Goal: Task Accomplishment & Management: Complete application form

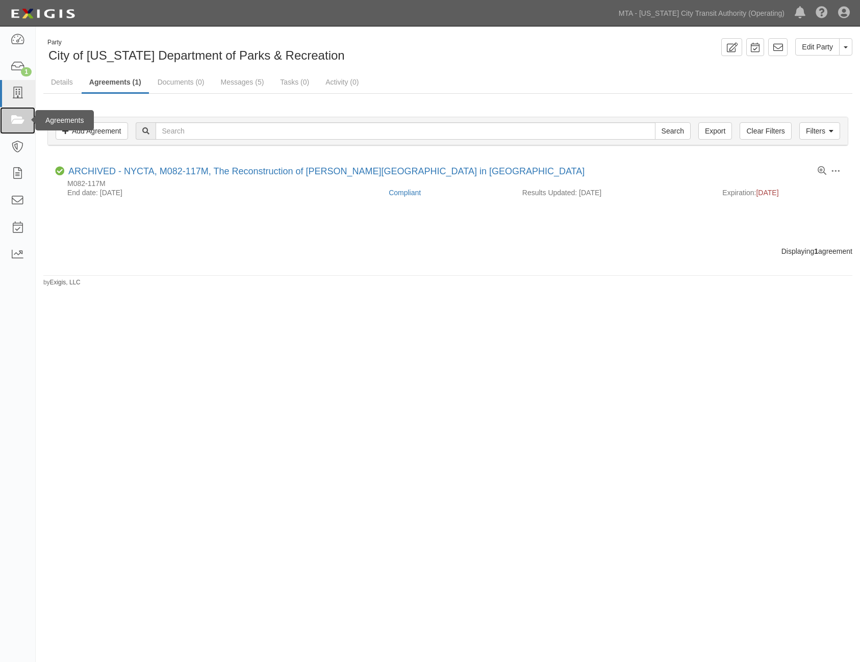
click at [17, 117] on icon at bounding box center [17, 121] width 14 height 12
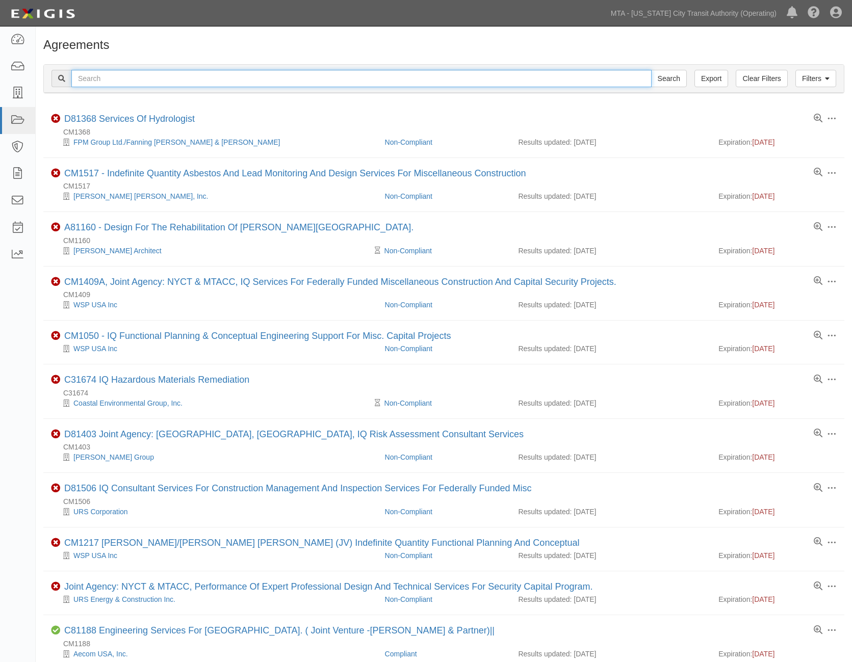
click at [180, 79] on input "text" at bounding box center [361, 78] width 580 height 17
type input "71900"
click at [674, 80] on input "Search" at bounding box center [669, 78] width 36 height 17
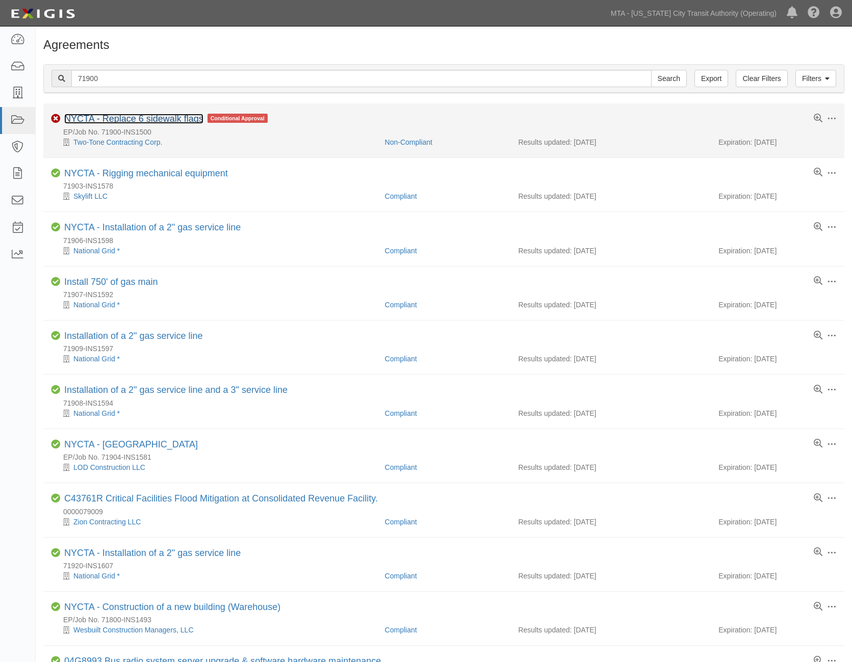
click at [152, 120] on link "NYCTA - Replace 6 sidewalk flags" at bounding box center [133, 119] width 139 height 10
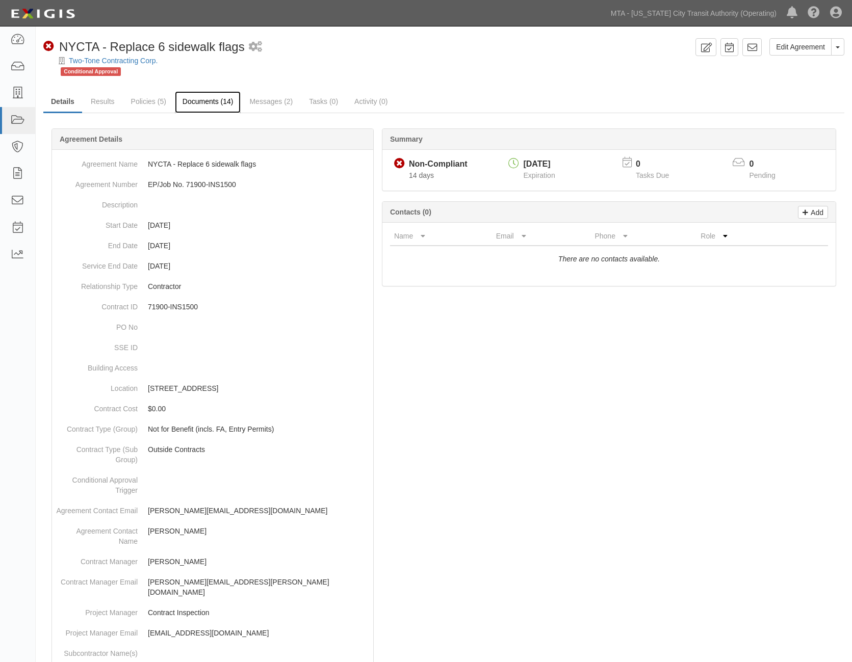
click at [203, 96] on link "Documents (14)" at bounding box center [208, 102] width 66 height 22
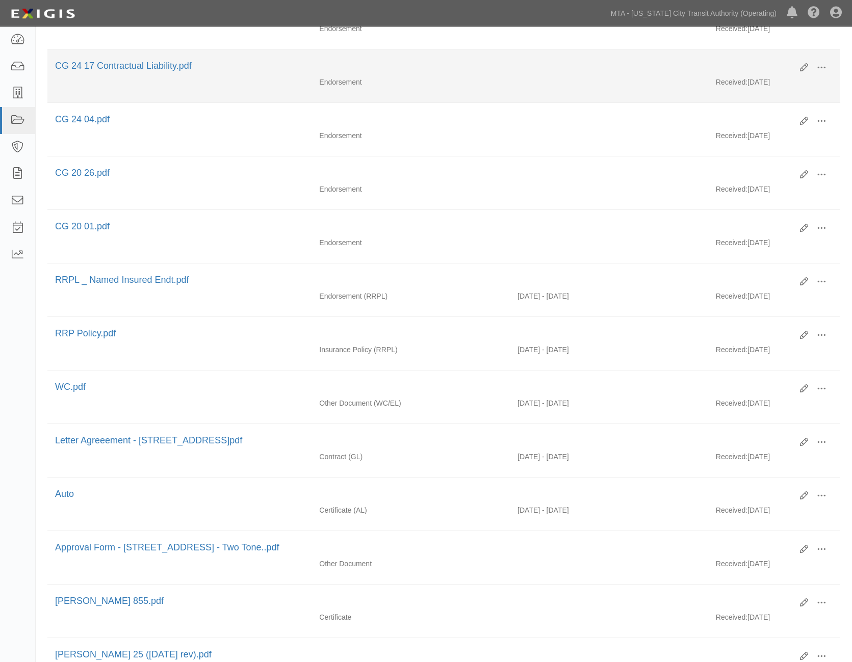
scroll to position [368, 0]
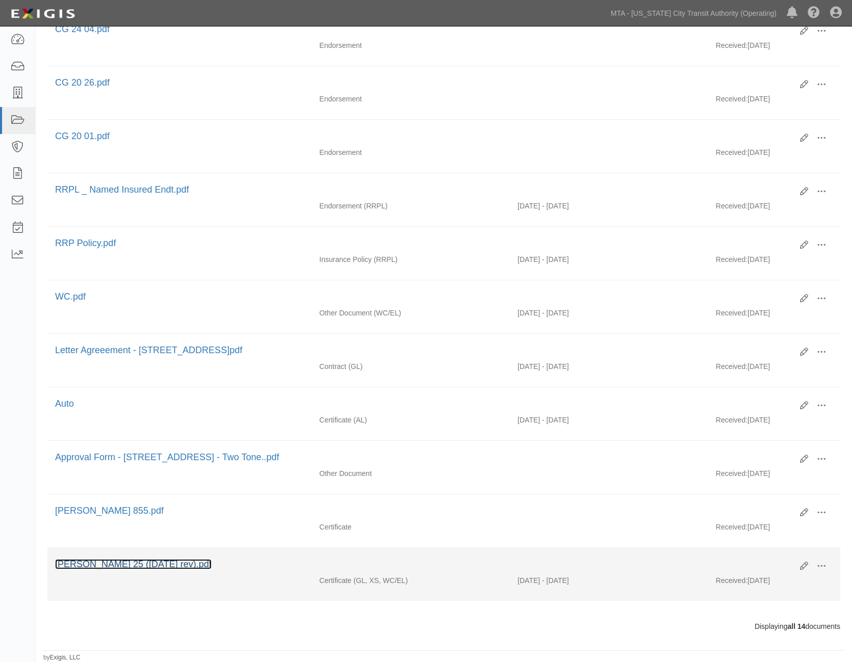
click at [82, 566] on link "[PERSON_NAME] 25 ([DATE] rev).pdf" at bounding box center [133, 564] width 157 height 10
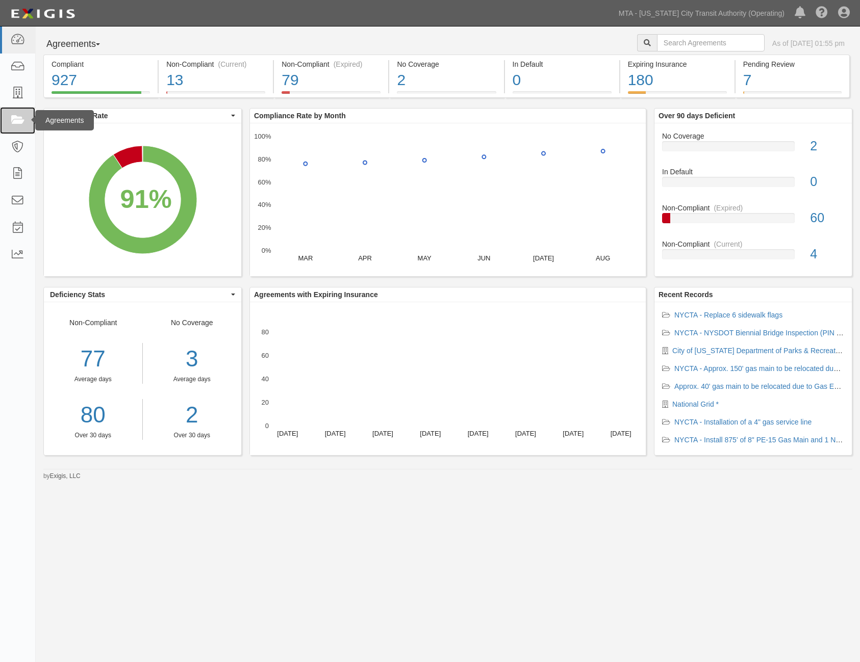
click at [19, 116] on icon at bounding box center [17, 121] width 14 height 12
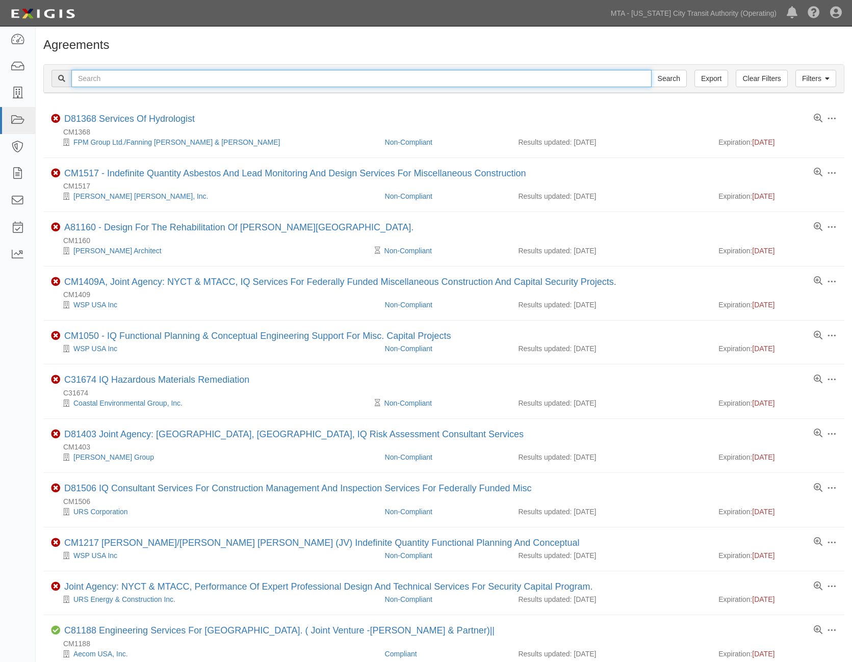
click at [106, 78] on input "text" at bounding box center [361, 78] width 580 height 17
type input "71900"
click at [681, 73] on input "Search" at bounding box center [669, 78] width 36 height 17
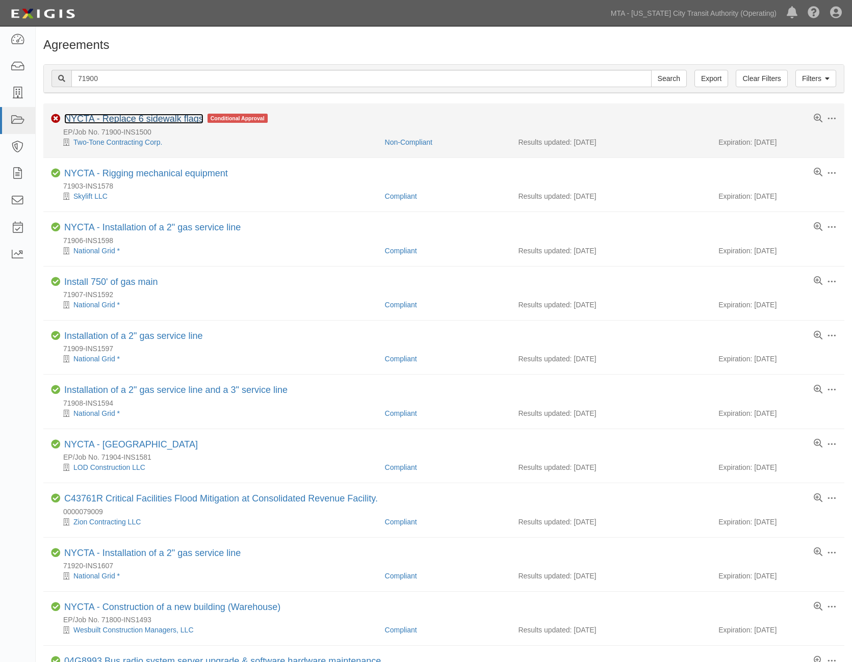
click at [112, 117] on link "NYCTA - Replace 6 sidewalk flags" at bounding box center [133, 119] width 139 height 10
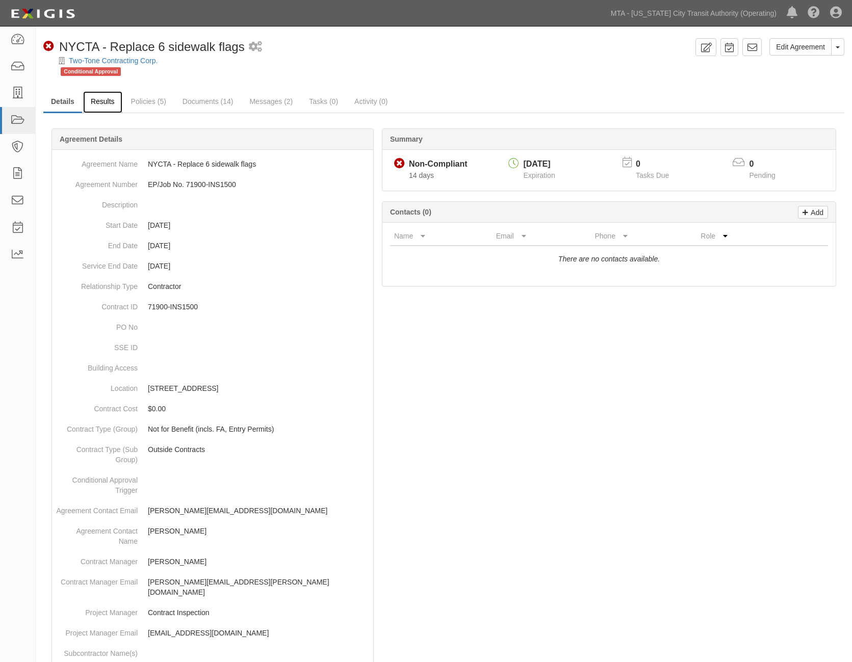
click at [115, 101] on link "Results" at bounding box center [102, 102] width 39 height 22
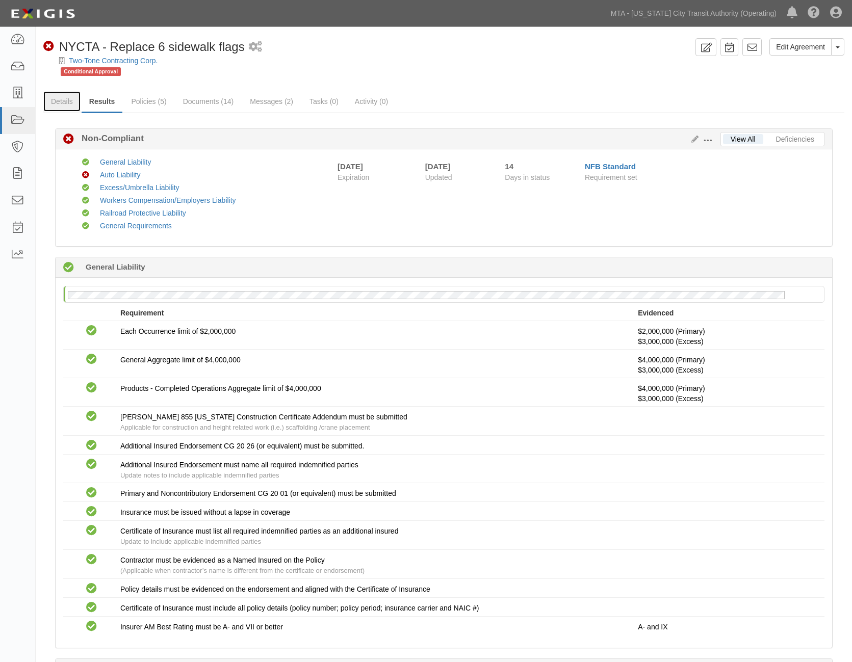
click at [65, 100] on link "Details" at bounding box center [61, 101] width 37 height 20
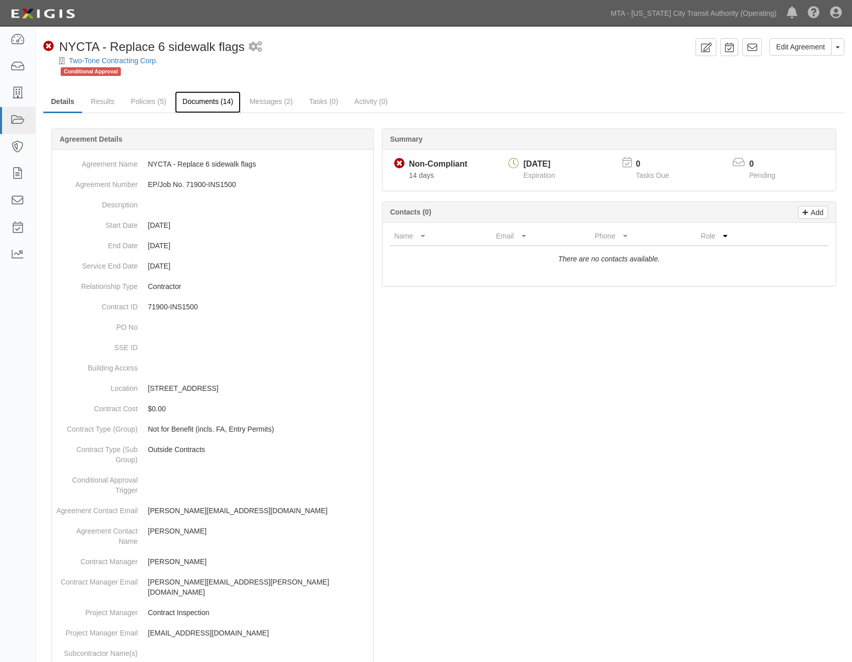
click at [205, 105] on link "Documents (14)" at bounding box center [208, 102] width 66 height 22
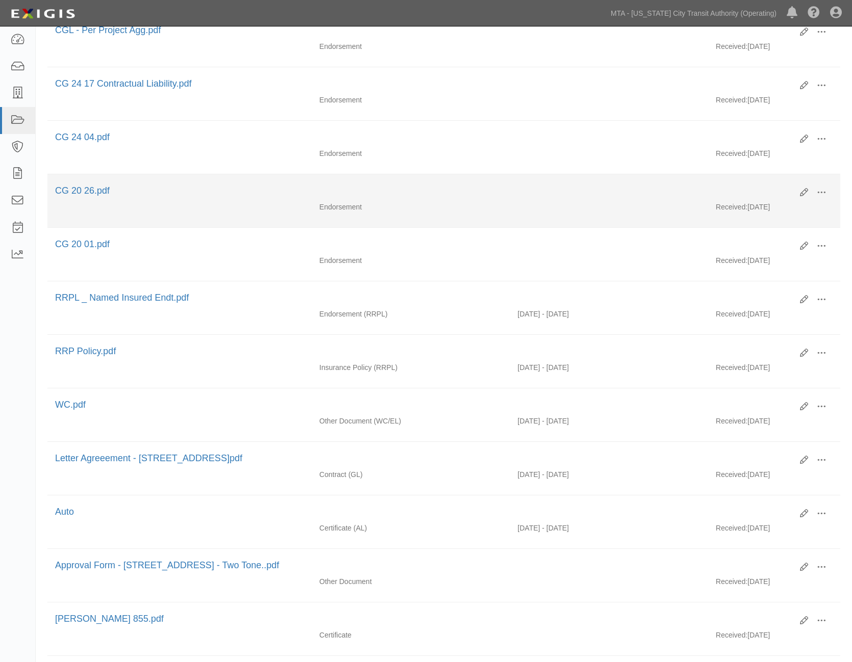
scroll to position [368, 0]
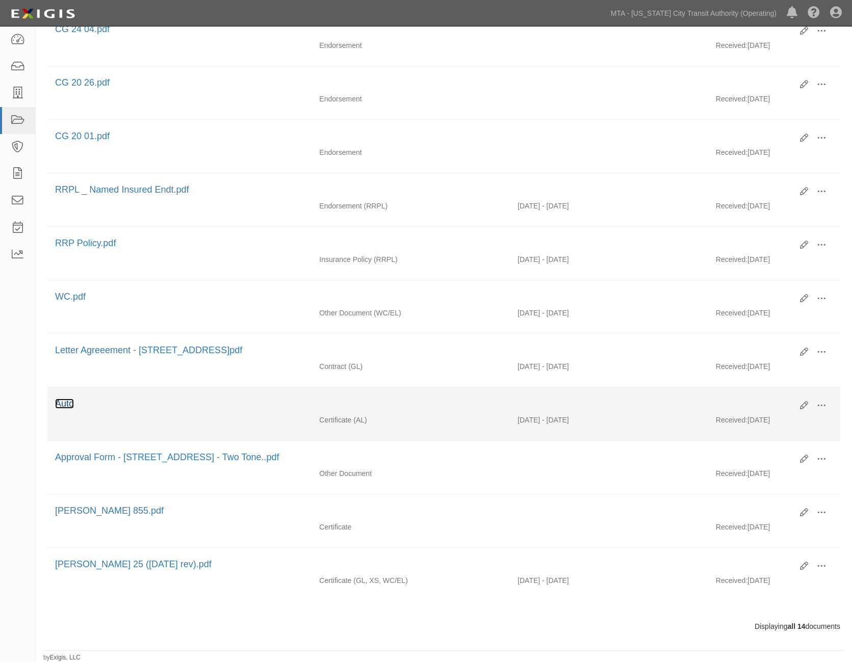
click at [69, 404] on link "Auto" at bounding box center [64, 404] width 19 height 10
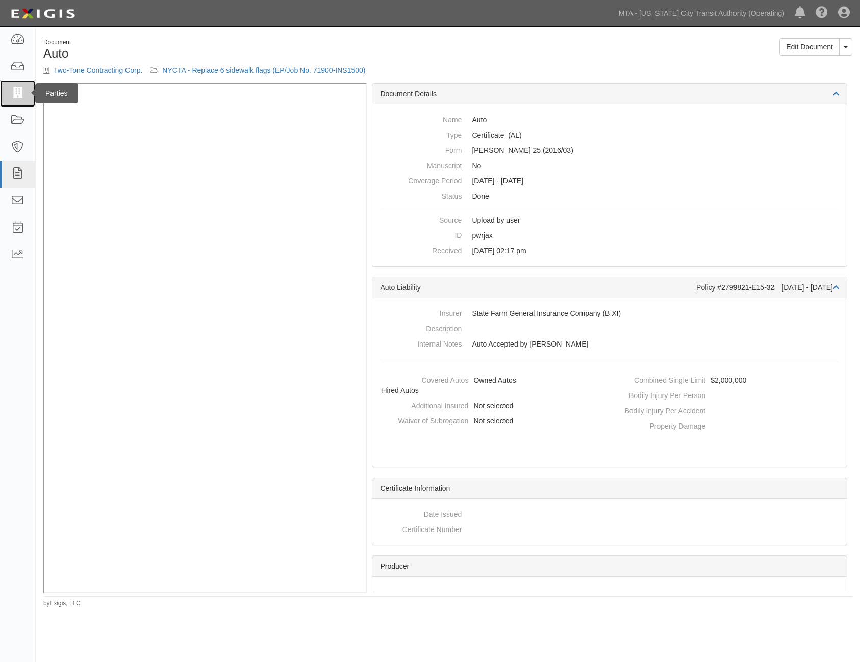
click at [24, 96] on icon at bounding box center [17, 94] width 14 height 12
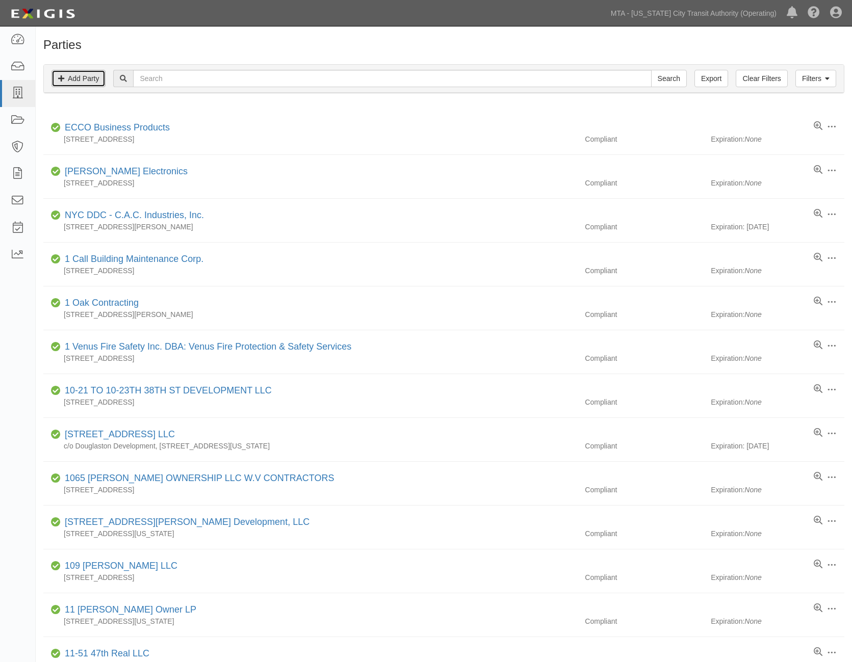
click at [66, 75] on link "Add Party" at bounding box center [78, 78] width 54 height 17
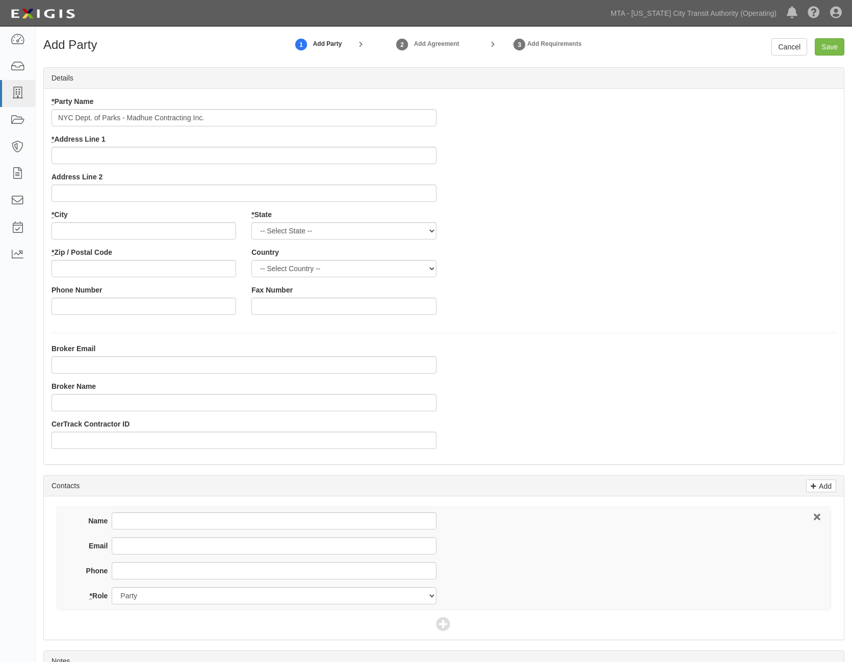
type input "NYC Dept. of Parks - Madhue Contracting Inc."
type input "1"
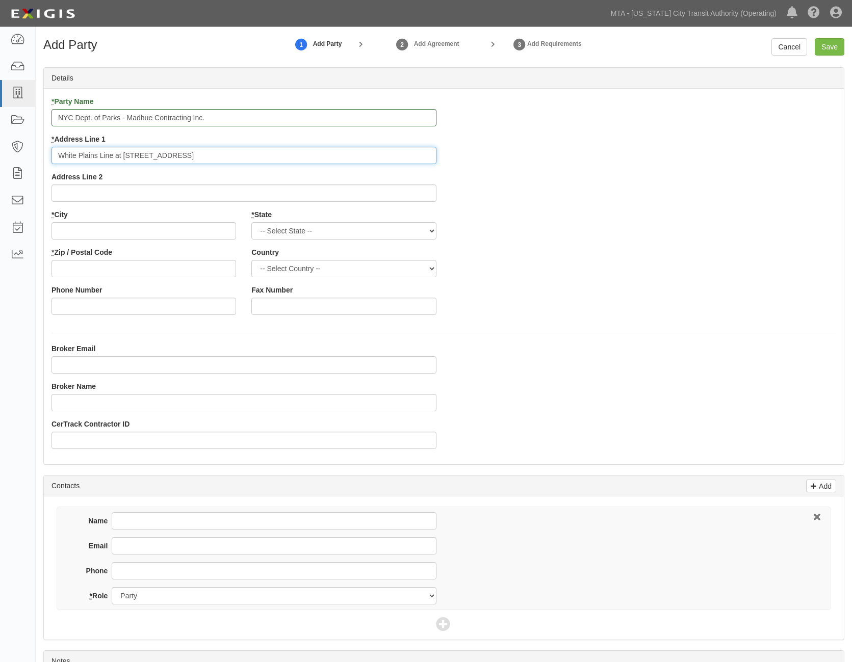
type input "White Plains Line at [STREET_ADDRESS]"
type input "[GEOGRAPHIC_DATA]"
select select "NY"
type input "10462"
click at [341, 268] on select "-- Select Country -- Canada United States --------------- Afghanistan Åland Isl…" at bounding box center [343, 268] width 185 height 17
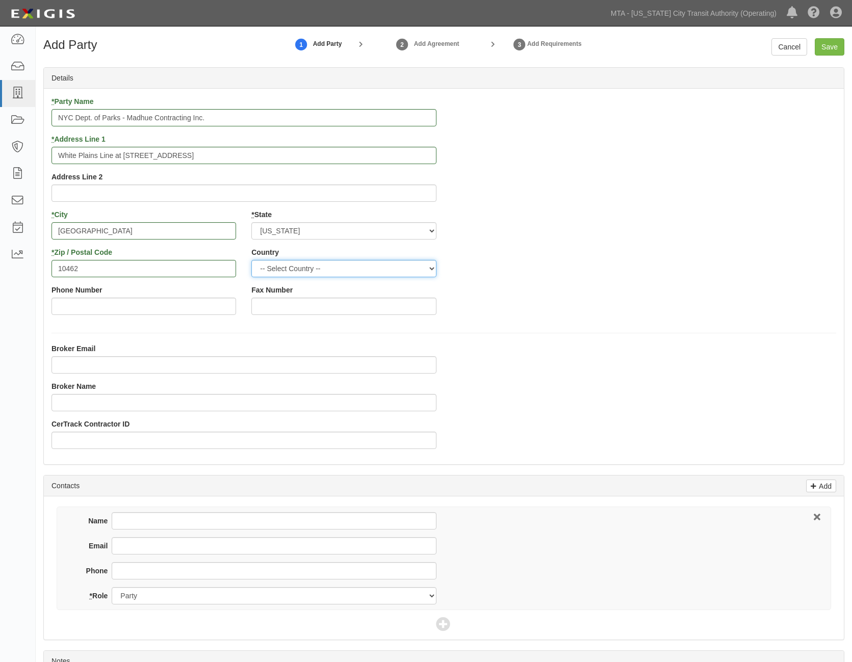
select select "US"
click at [251, 260] on select "-- Select Country -- Canada United States --------------- Afghanistan Åland Isl…" at bounding box center [343, 268] width 185 height 17
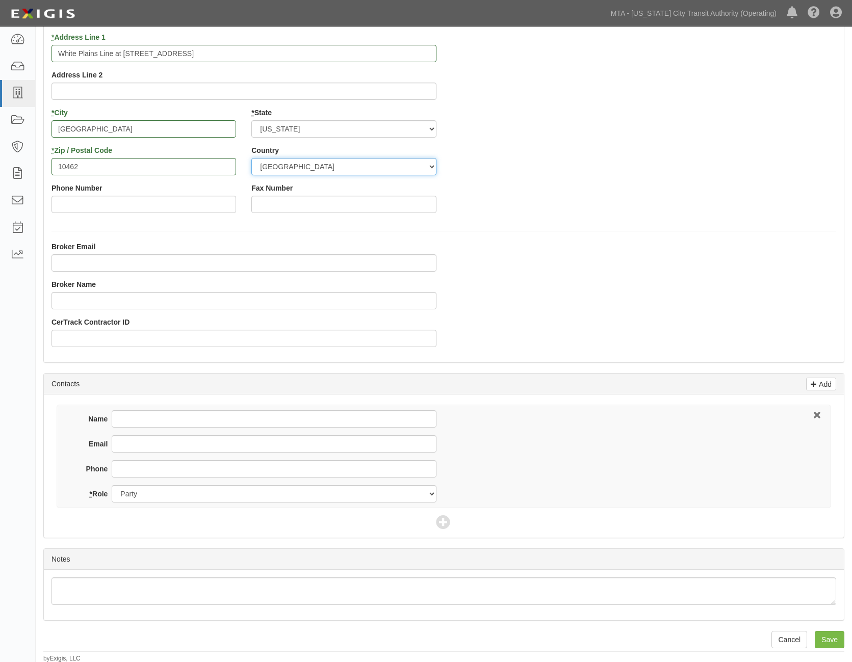
scroll to position [103, 0]
click at [819, 644] on input "Save" at bounding box center [830, 638] width 30 height 17
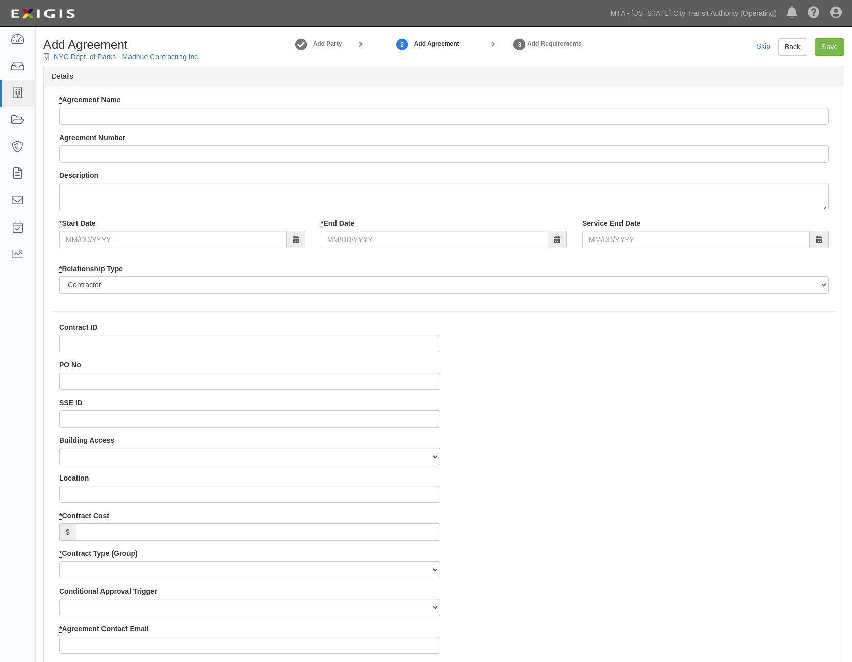
select select
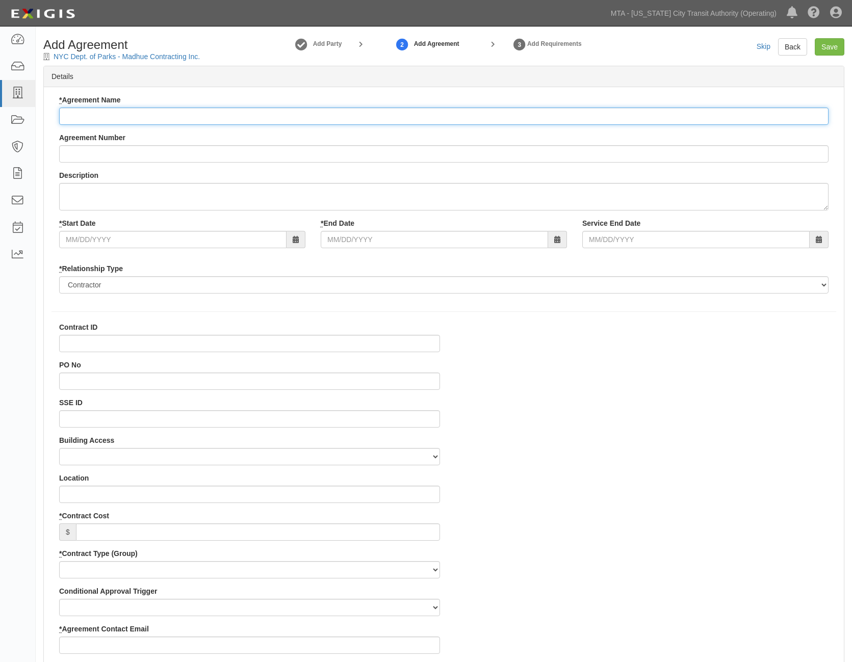
click at [172, 118] on input "* Agreement Name" at bounding box center [443, 116] width 769 height 17
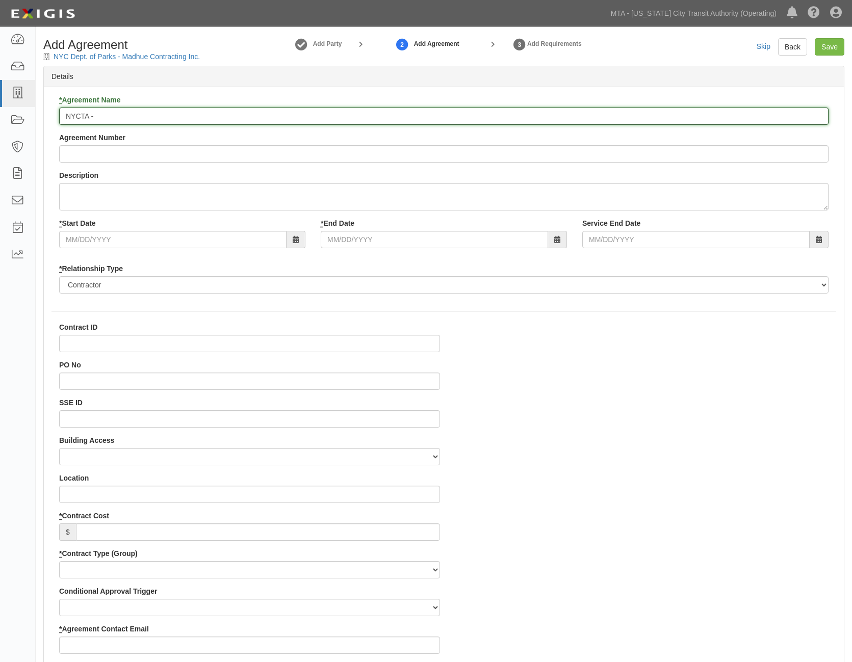
click at [166, 117] on input "NYCTA -" at bounding box center [443, 116] width 769 height 17
paste input "NYC Parks Contract X002-220M Ranaqua Maintenance and Operations Storehouse Ramp…"
type input "NYCTA - NYC Parks Contract X002-220M Ranaqua Maintenance and Operations Storeho…"
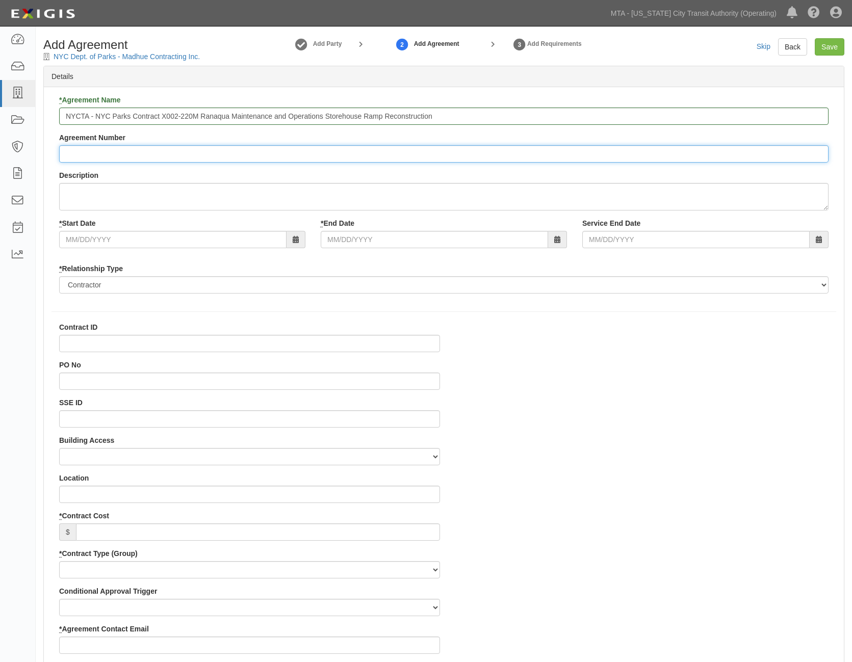
click at [142, 152] on input "Agreement Number" at bounding box center [443, 153] width 769 height 17
paste input "71919-INS1549"
type input "71919-INS1549"
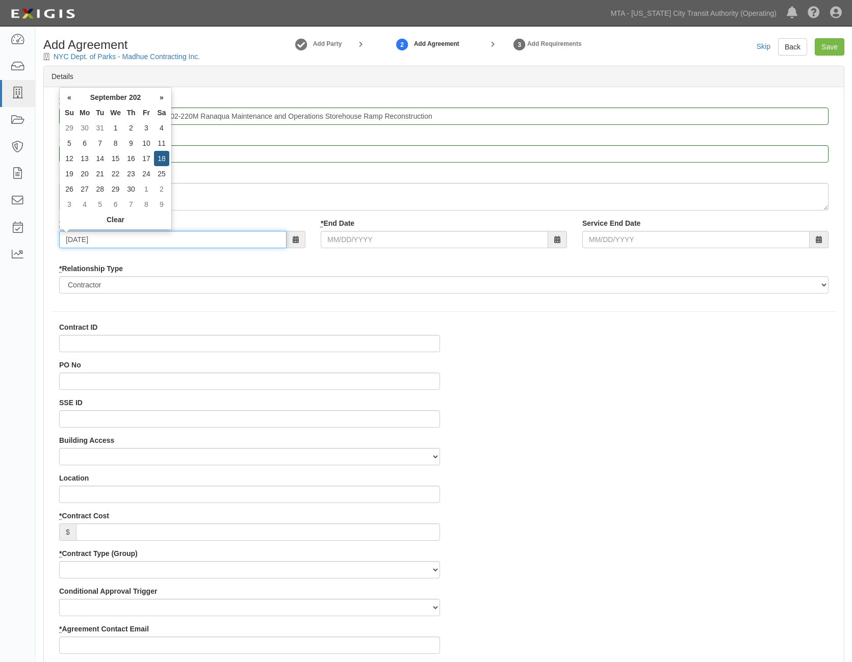
type input "09/18/2025"
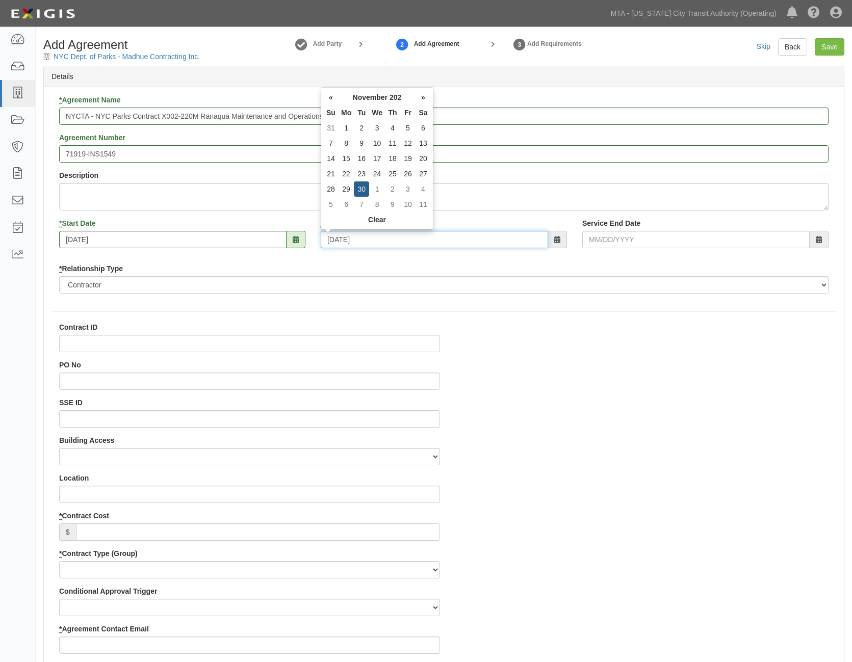
type input "11/30/2026"
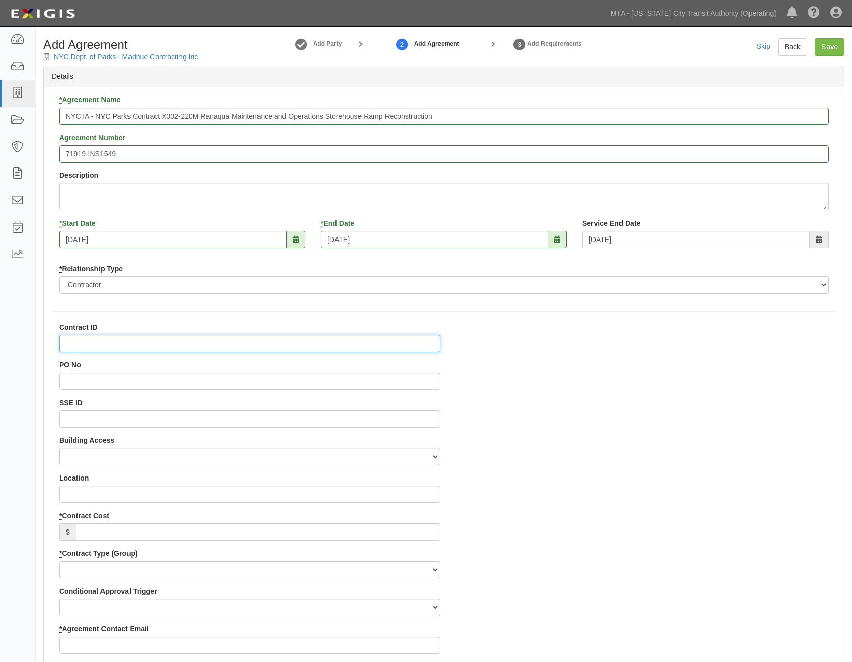
paste input "71919-INS1549"
type input "71919-INS1549"
click at [90, 494] on input "Location" at bounding box center [249, 494] width 381 height 17
paste input "1 Bronx River Pkwy, Bronx)"
type input "[STREET_ADDRESS]"
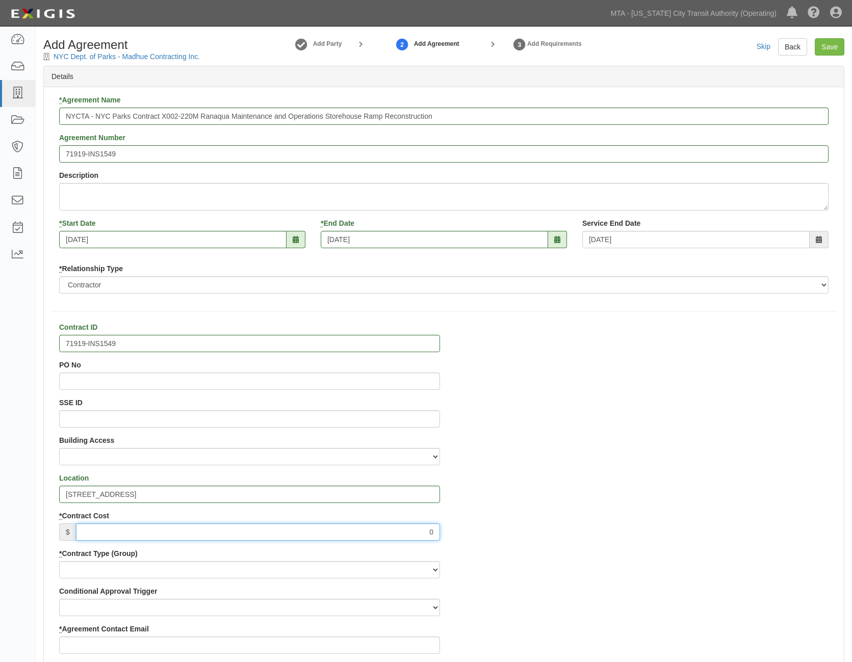
type input "0"
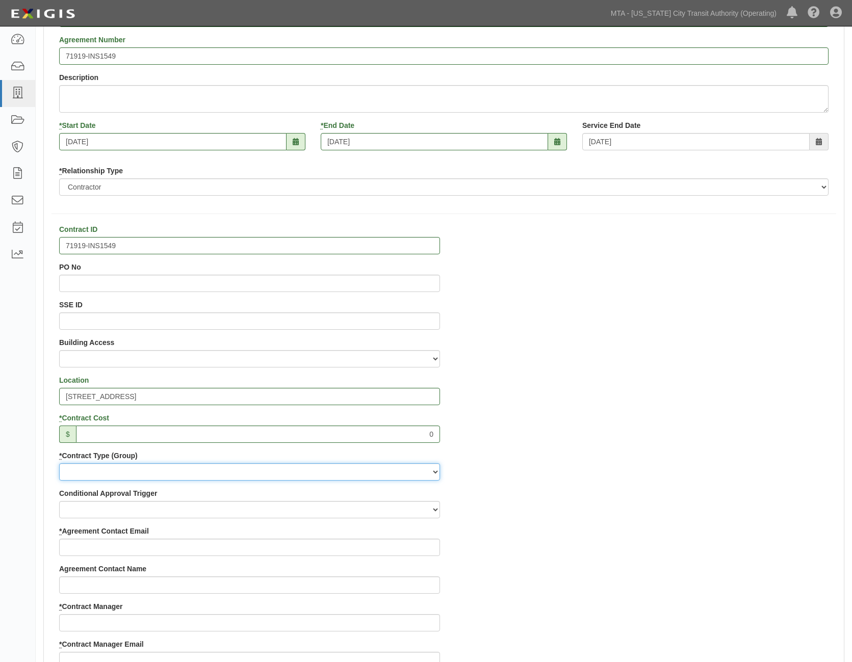
scroll to position [153, 0]
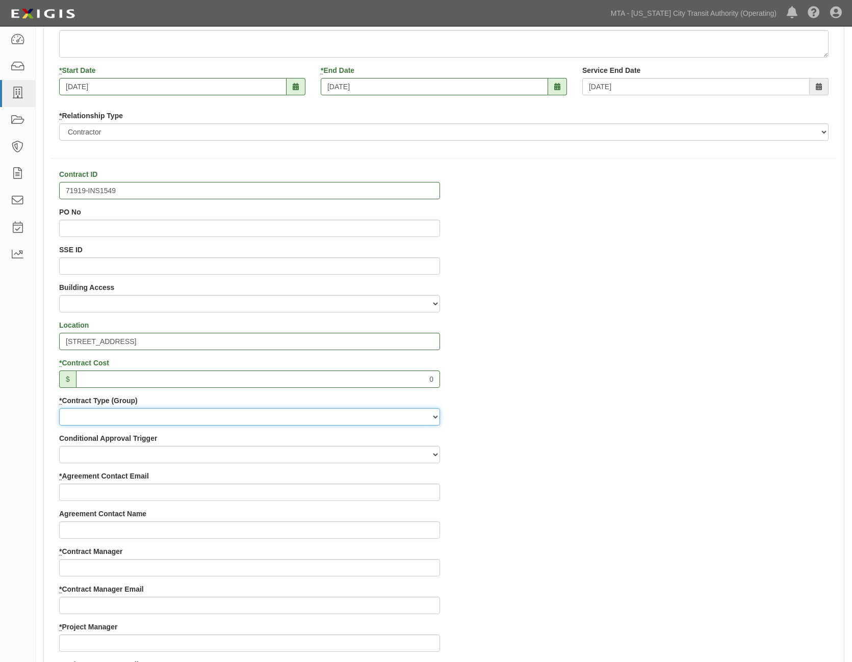
click at [74, 416] on select "Capital Operating Not for Benefit (incls. FA, Entry Permits) Real Estate Other" at bounding box center [249, 416] width 381 height 17
select select "103"
click at [59, 408] on select "Capital Operating Not for Benefit (incls. FA, Entry Permits) Real Estate Other" at bounding box center [249, 416] width 381 height 17
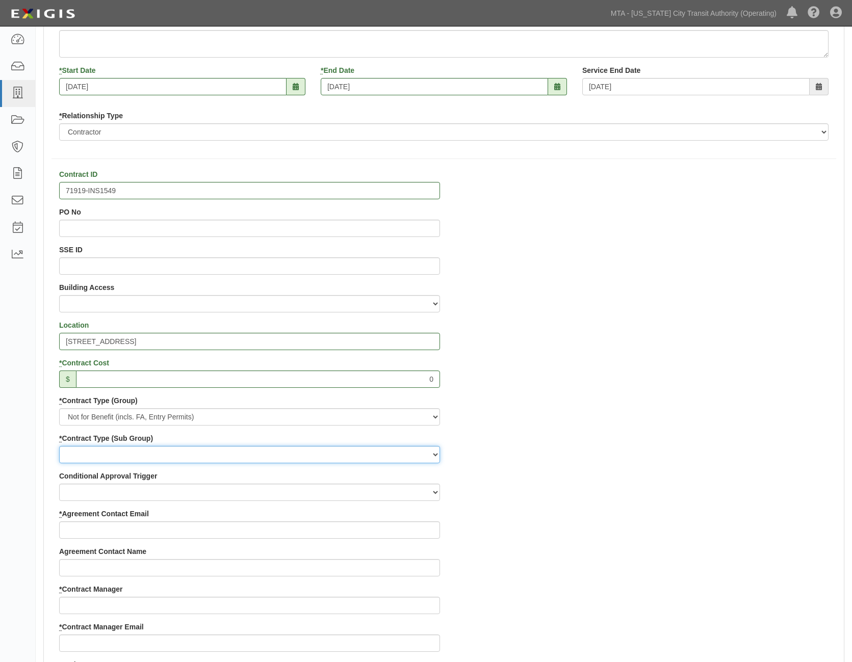
click at [84, 456] on select "Entry Permits Film Special Events Force Account (NYSDOT, CDOT, Other) NYS DEC O…" at bounding box center [249, 454] width 381 height 17
select select "162"
click at [59, 446] on select "Entry Permits Film Special Events Force Account (NYSDOT, CDOT, Other) NYS DEC O…" at bounding box center [249, 454] width 381 height 17
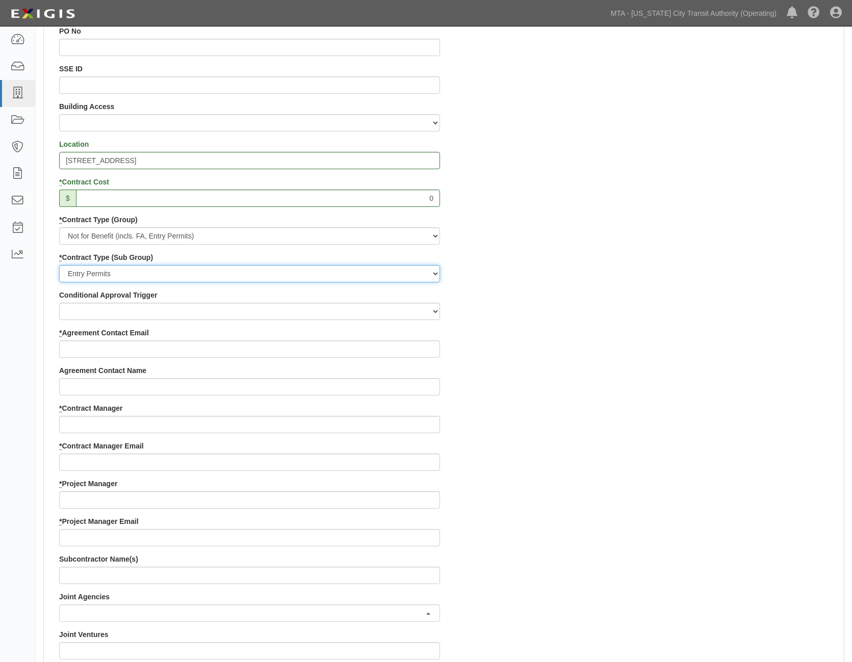
scroll to position [357, 0]
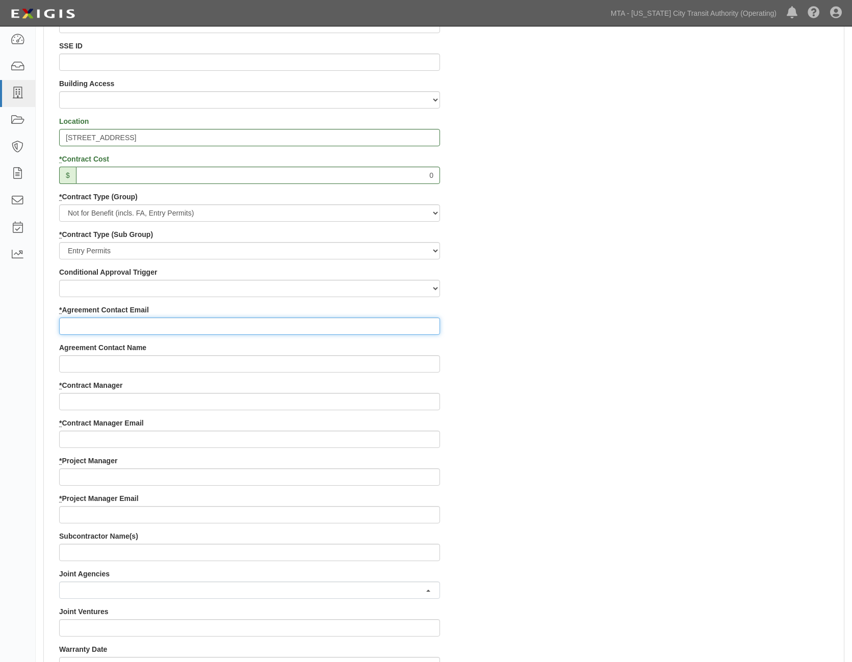
click at [135, 325] on input "* Agreement Contact Email" at bounding box center [249, 326] width 381 height 17
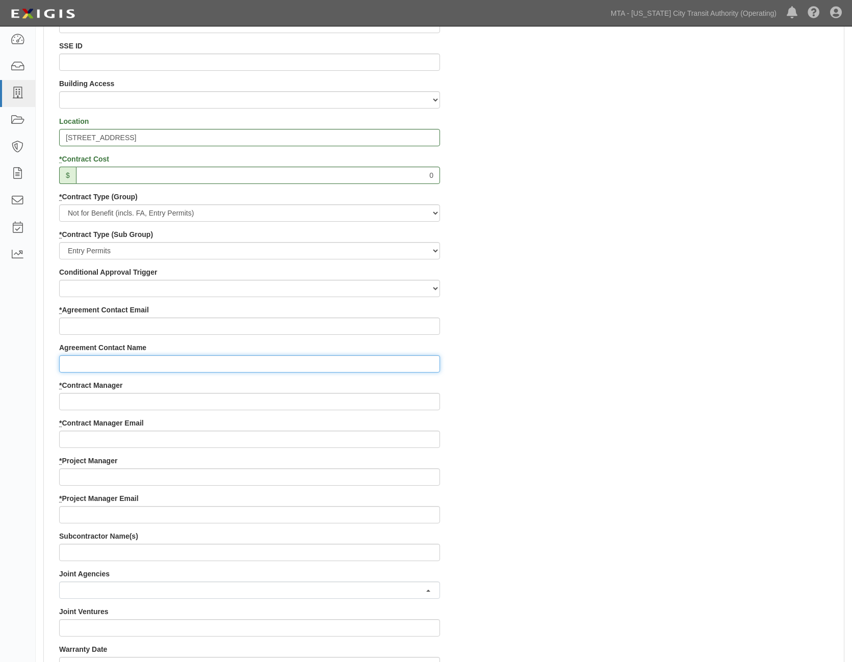
click at [108, 365] on input "Agreement Contact Name" at bounding box center [249, 363] width 381 height 17
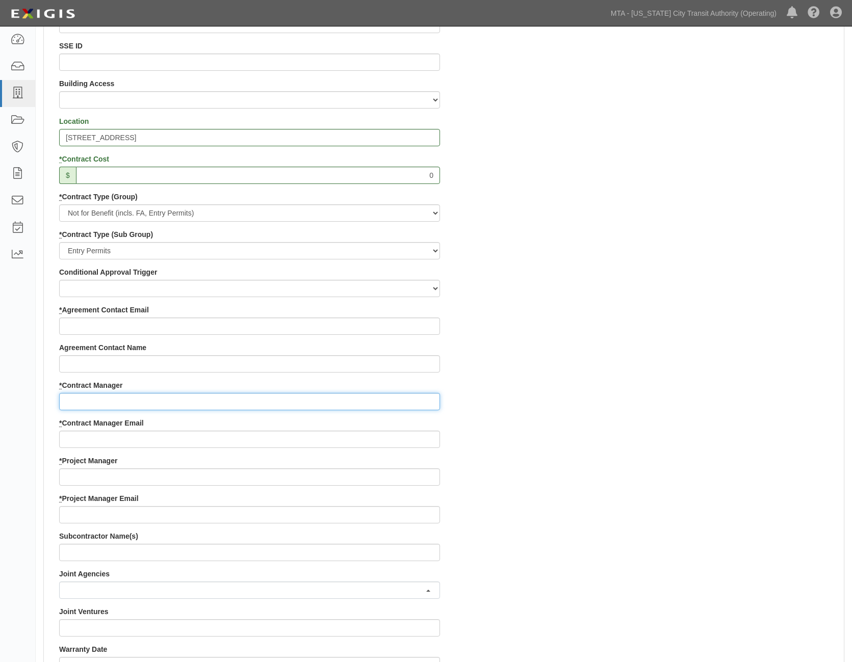
click at [101, 402] on input "* Contract Manager" at bounding box center [249, 401] width 381 height 17
paste input "benjamin.conable@parks.nyc.gov"
type input "benjamin.conable@parks.nyc.gov"
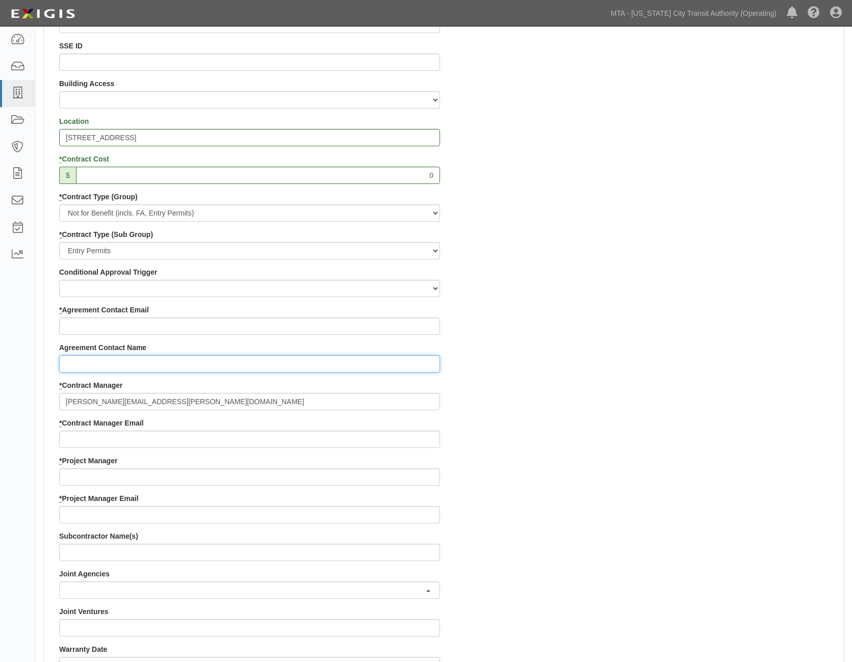
click at [117, 363] on input "Agreement Contact Name" at bounding box center [249, 363] width 381 height 17
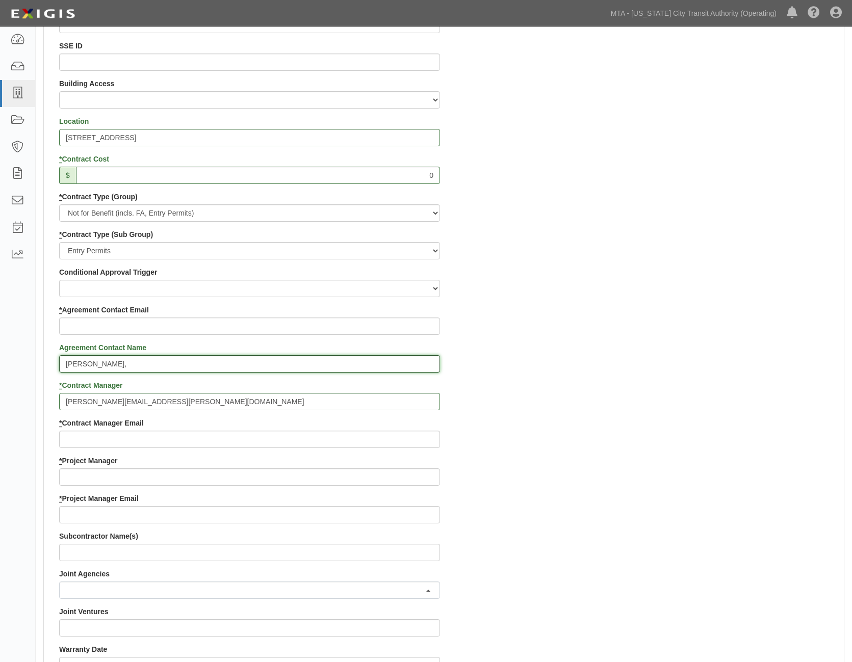
click at [182, 363] on input "Benjamin Conable," at bounding box center [249, 363] width 381 height 17
type input "Benjamin Conable, R. Romanelli"
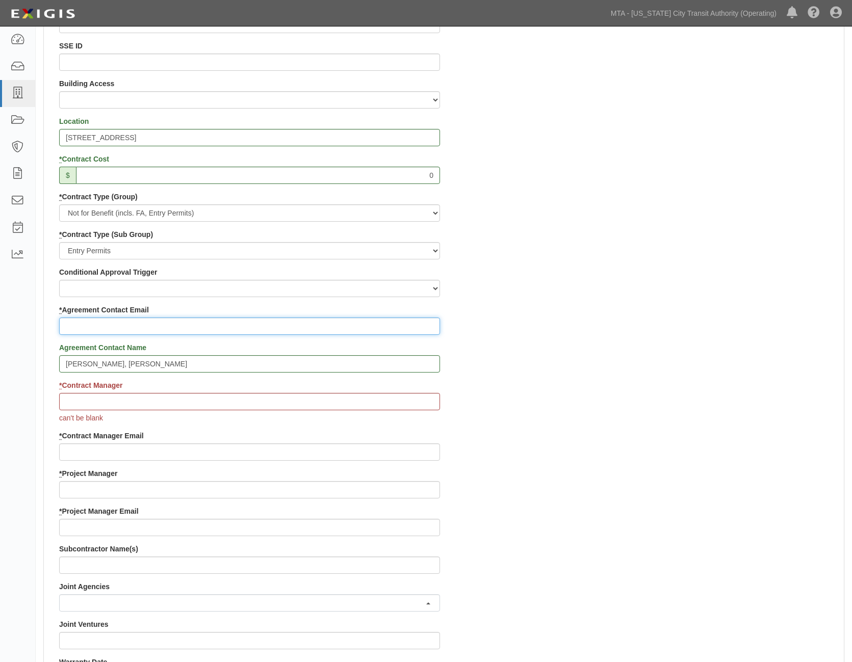
click at [153, 324] on input "* Agreement Contact Email" at bounding box center [249, 326] width 381 height 17
click at [95, 324] on input "* Agreement Contact Email" at bounding box center [249, 326] width 381 height 17
paste input "benjamin.conable@parks.nyc.gov"
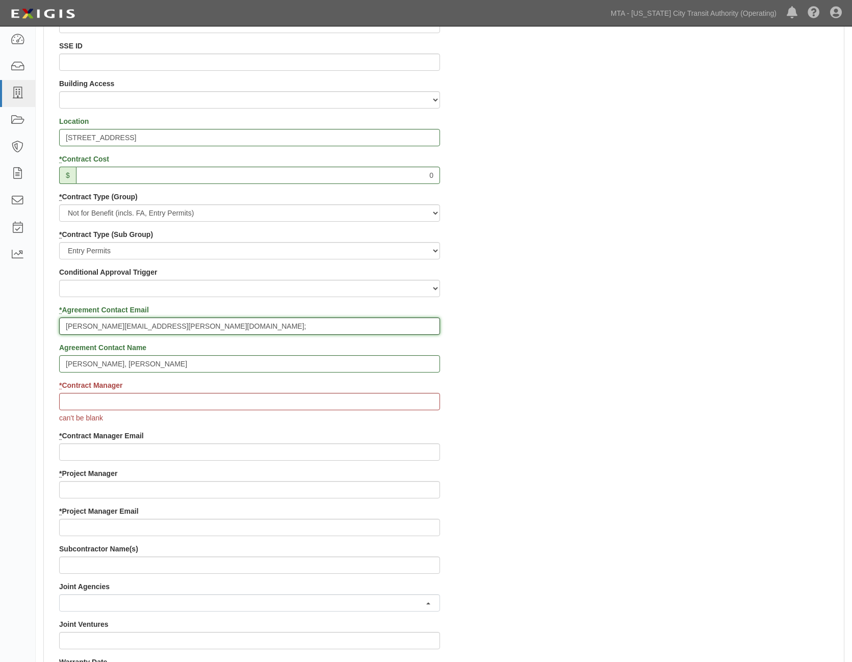
click at [239, 327] on input "benjamin.conable@parks.nyc.gov;" at bounding box center [249, 326] width 381 height 17
paste input "r.romanelli@madhue.com"
type input "benjamin.conable@parks.nyc.gov; r.romanelli@madhue.com"
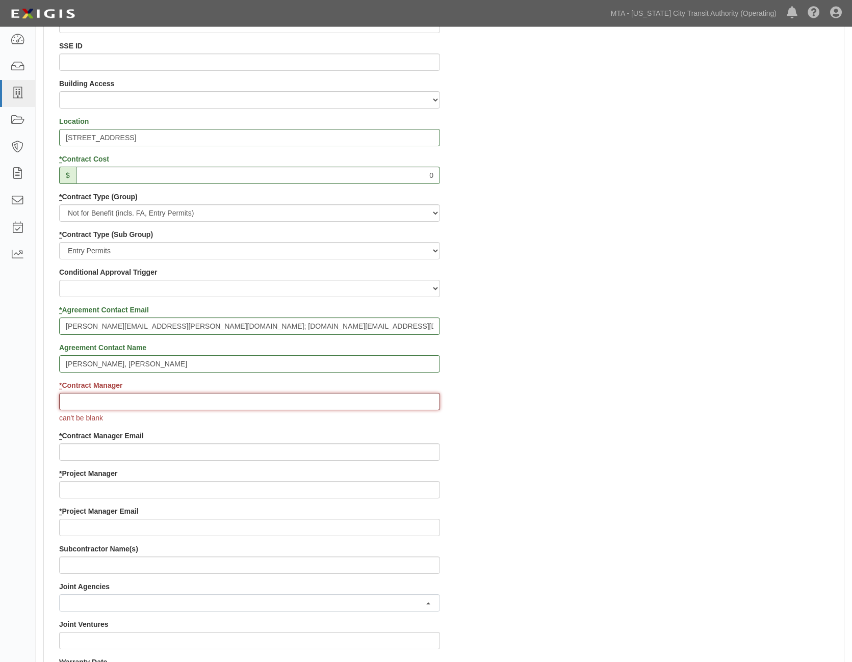
click at [185, 399] on input "* Contract Manager" at bounding box center [249, 401] width 381 height 17
click at [86, 401] on input "* Contract Manager" at bounding box center [249, 401] width 381 height 17
paste input "Ivan Liao"
type input "Ivan Liao"
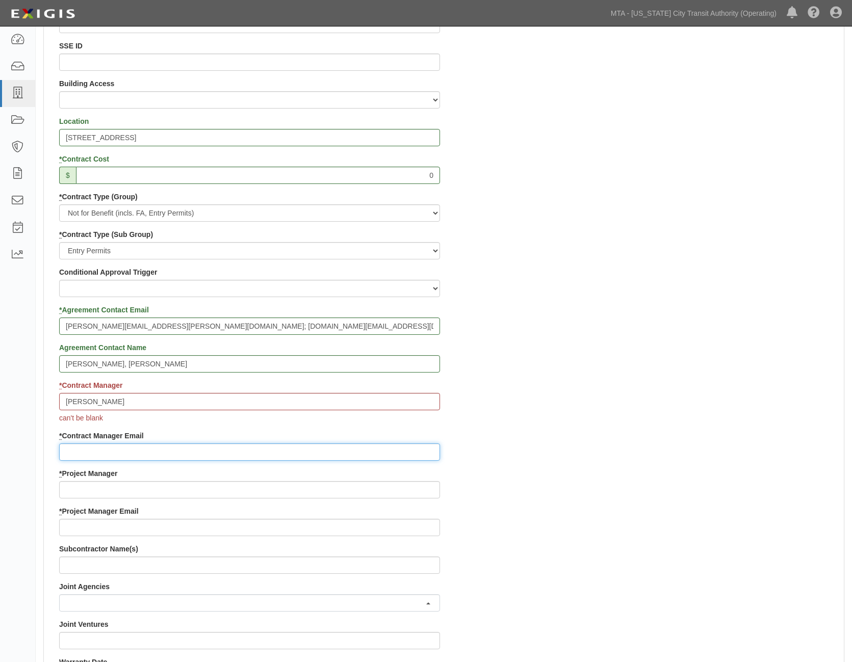
click at [126, 449] on div "Contract ID 71919-INS1549 PO No SSE ID Building Access 2 Broadway 341/345/347 B…" at bounding box center [249, 462] width 396 height 994
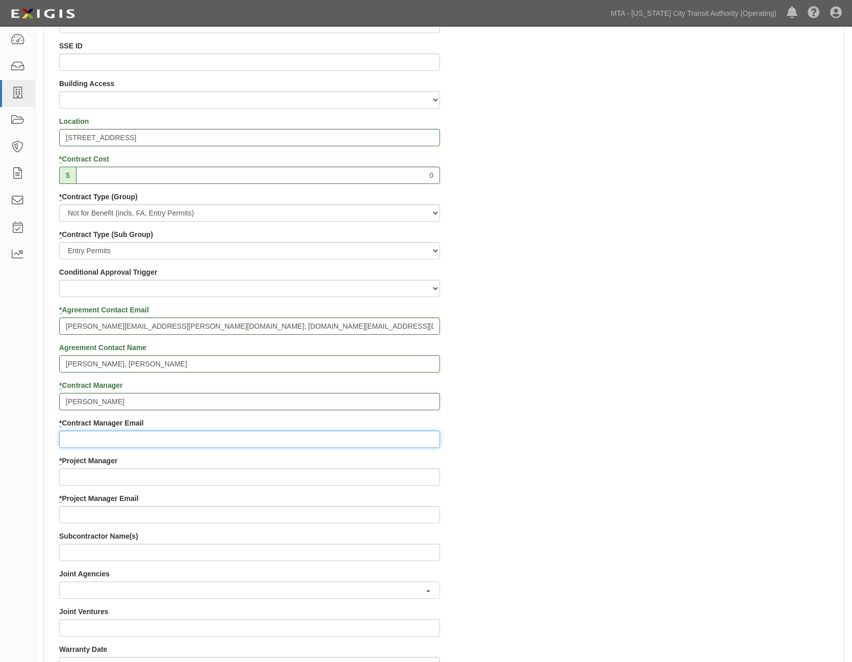
click at [95, 445] on input "* Contract Manager Email" at bounding box center [249, 439] width 381 height 17
paste input "Xin.Liao@mtacd.org"
type input "Xin.Liao@mtacd.org"
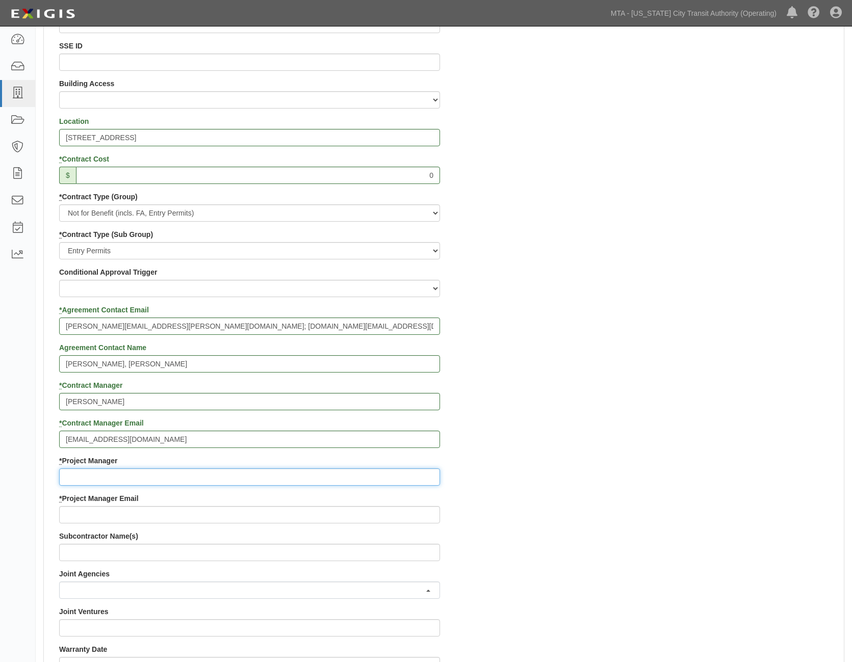
click at [76, 477] on input "* Project Manager" at bounding box center [249, 477] width 381 height 17
paste input "Contract Inspection"
type input "Contract Inspection"
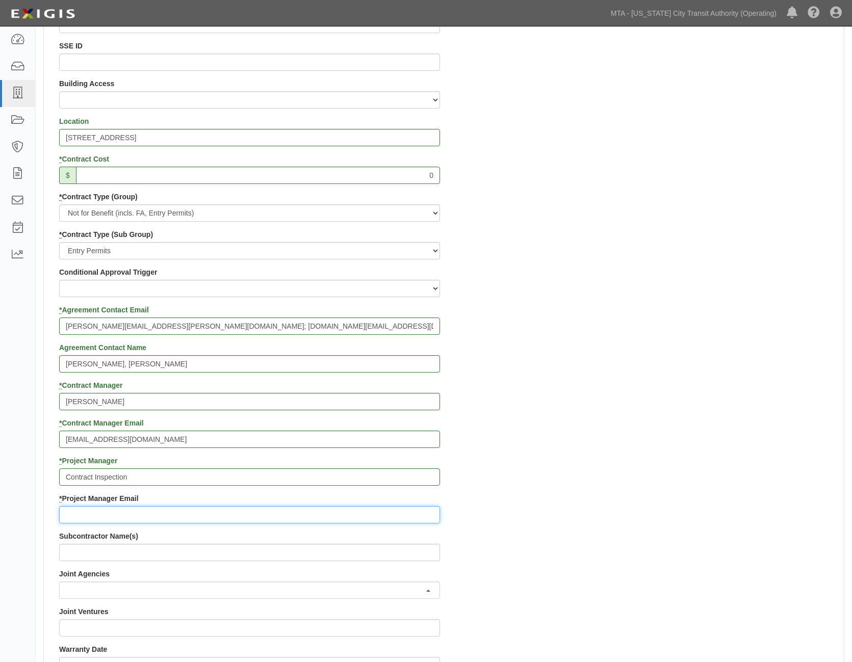
click at [134, 515] on input "* Project Manager Email" at bounding box center [249, 514] width 381 height 17
paste input "contract.inspection@nyct.com"
drag, startPoint x: 565, startPoint y: 605, endPoint x: 557, endPoint y: 580, distance: 26.3
click at [565, 605] on div "Contract ID 71919-INS1549 PO No SSE ID Building Access 2 Broadway 341/345/347 B…" at bounding box center [444, 455] width 800 height 981
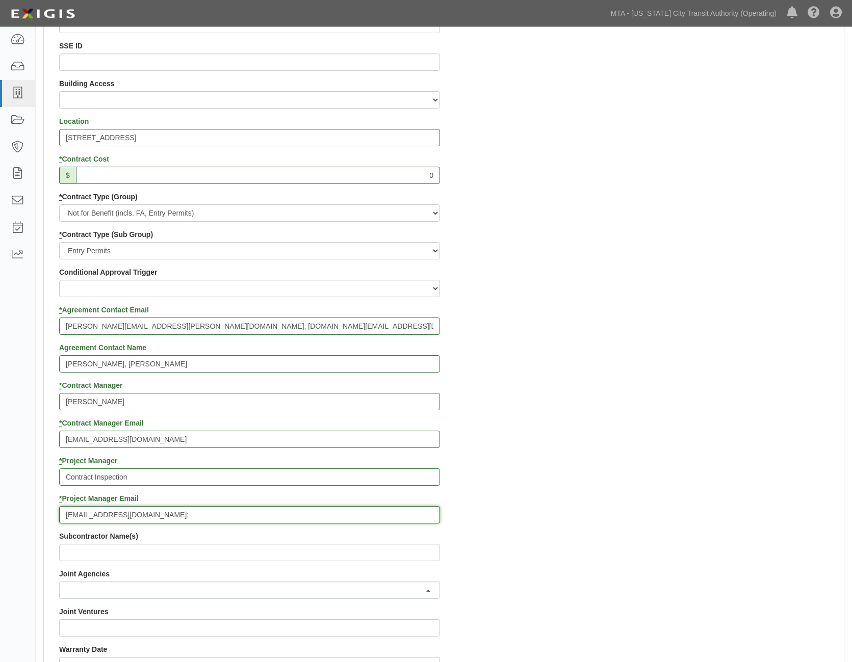
click at [187, 514] on input "contract.inspection@nyct.com;" at bounding box center [249, 514] width 381 height 17
paste input "EPP-Insurance@mtacd.org"
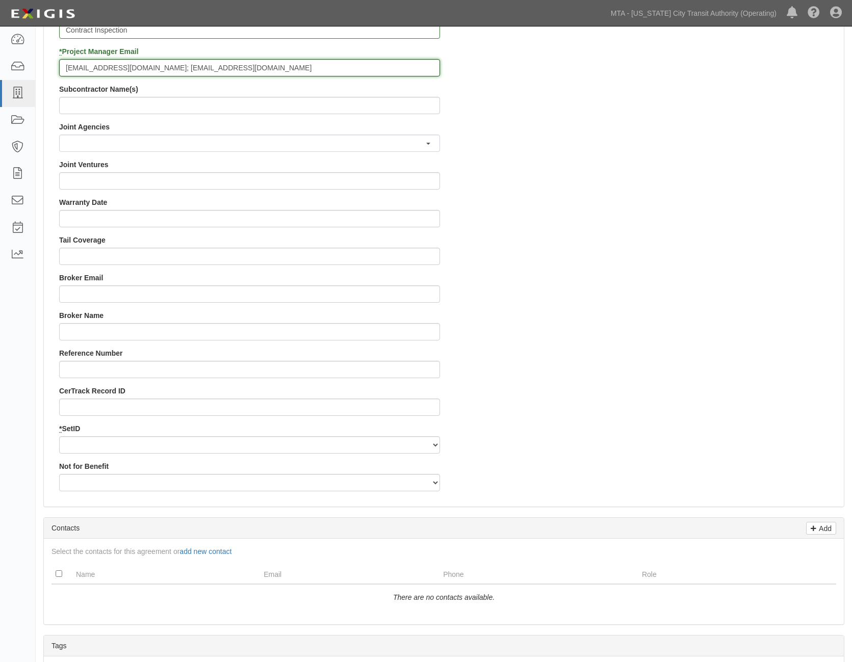
scroll to position [816, 0]
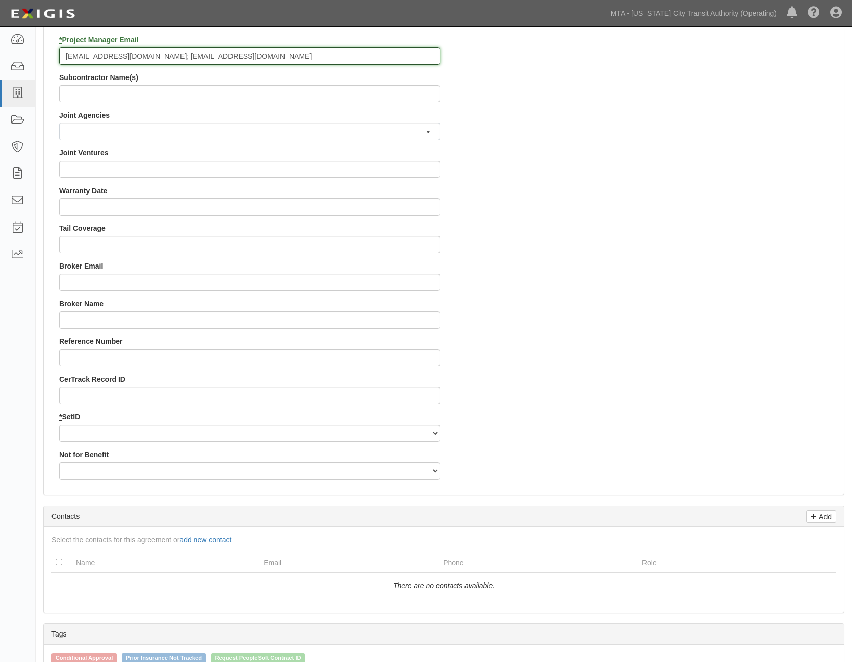
type input "contract.inspection@nyct.com; EPP-Insurance@mtacd.org"
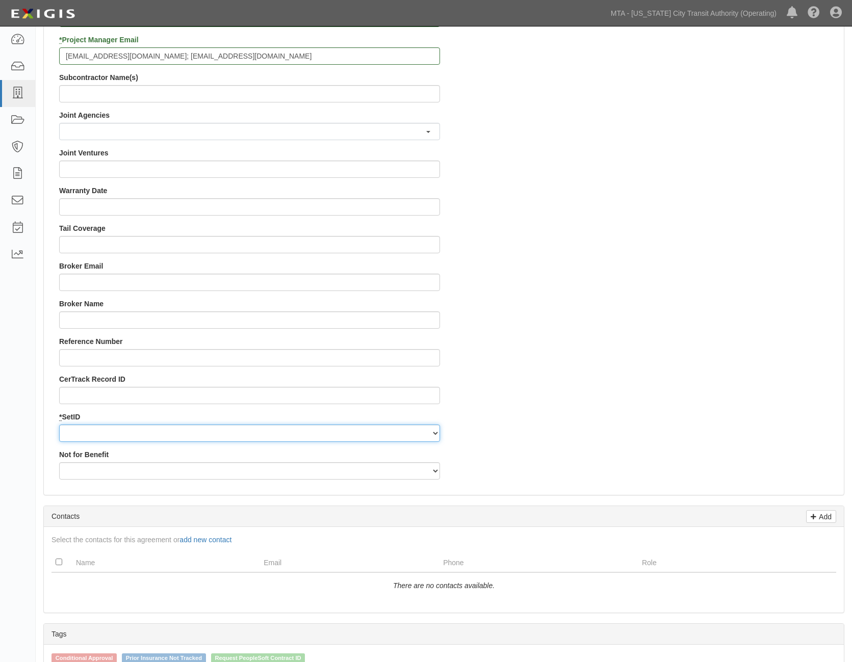
click at [100, 434] on select "NYCTA SIRTA" at bounding box center [249, 433] width 381 height 17
select select "91"
click at [59, 425] on select "NYCTA SIRTA" at bounding box center [249, 433] width 381 height 17
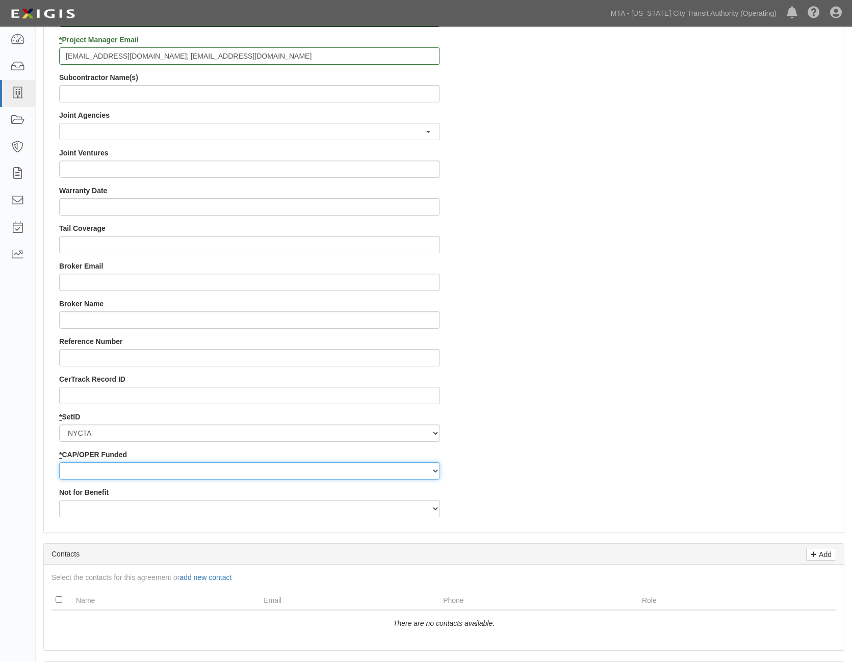
click at [109, 467] on select "Capital Operating" at bounding box center [249, 470] width 381 height 17
select select "439"
click at [59, 462] on select "Capital Operating" at bounding box center [249, 470] width 381 height 17
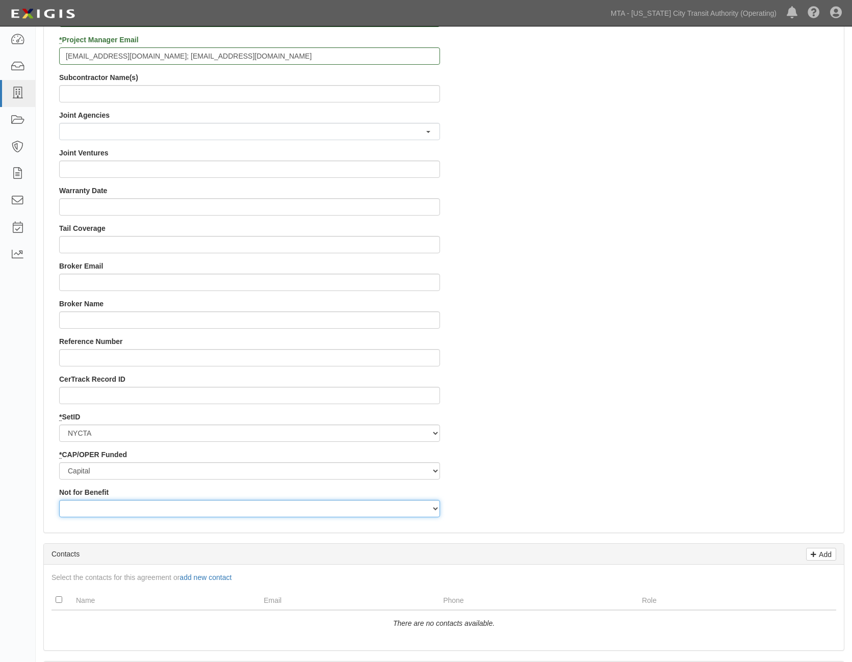
click at [94, 506] on select "Yes No" at bounding box center [249, 508] width 381 height 17
select select "507"
click at [59, 500] on select "Yes No" at bounding box center [249, 508] width 381 height 17
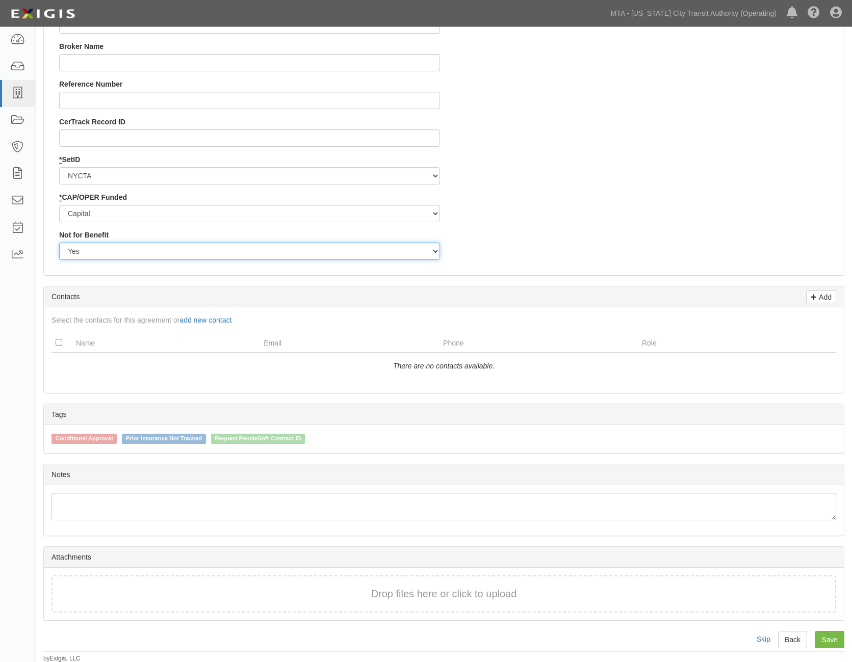
scroll to position [1074, 0]
click at [826, 639] on link "Save" at bounding box center [830, 638] width 30 height 17
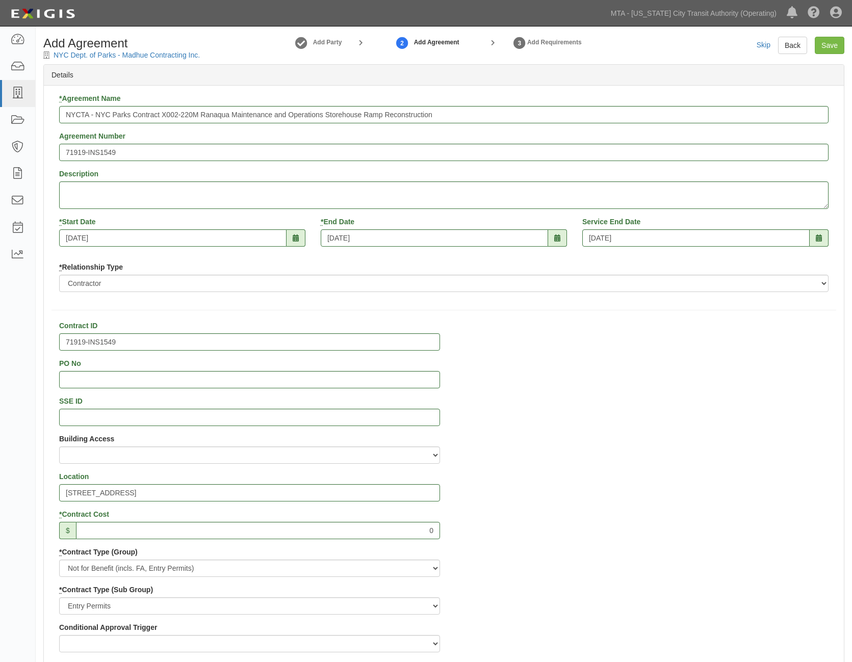
scroll to position [0, 0]
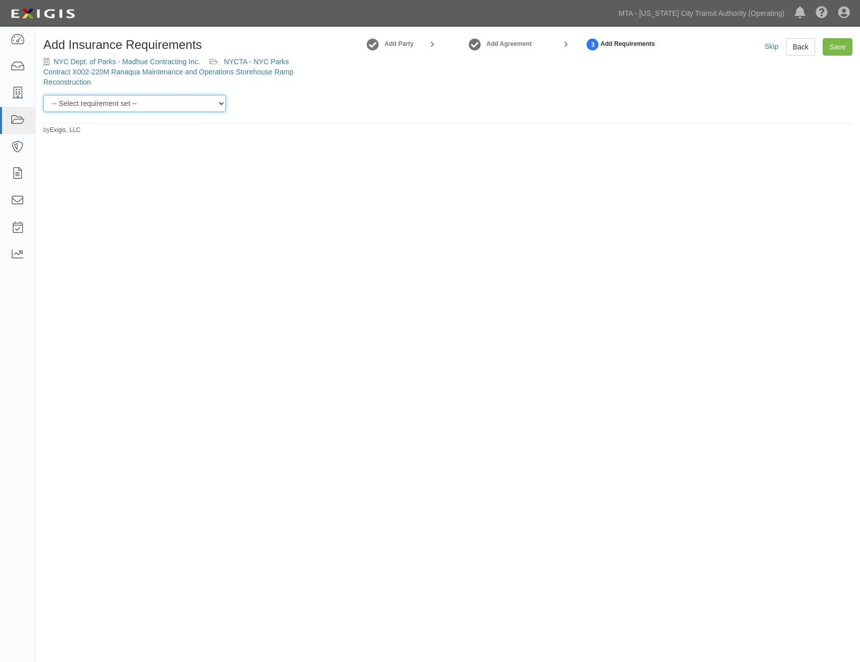
click at [133, 105] on select "-- Select requirement set -- Basic Basic Enhanced Option for Operating Agreemen…" at bounding box center [134, 103] width 183 height 17
select select "21174"
click at [43, 95] on select "-- Select requirement set -- Basic Basic Enhanced Option for Operating Agreemen…" at bounding box center [134, 103] width 183 height 17
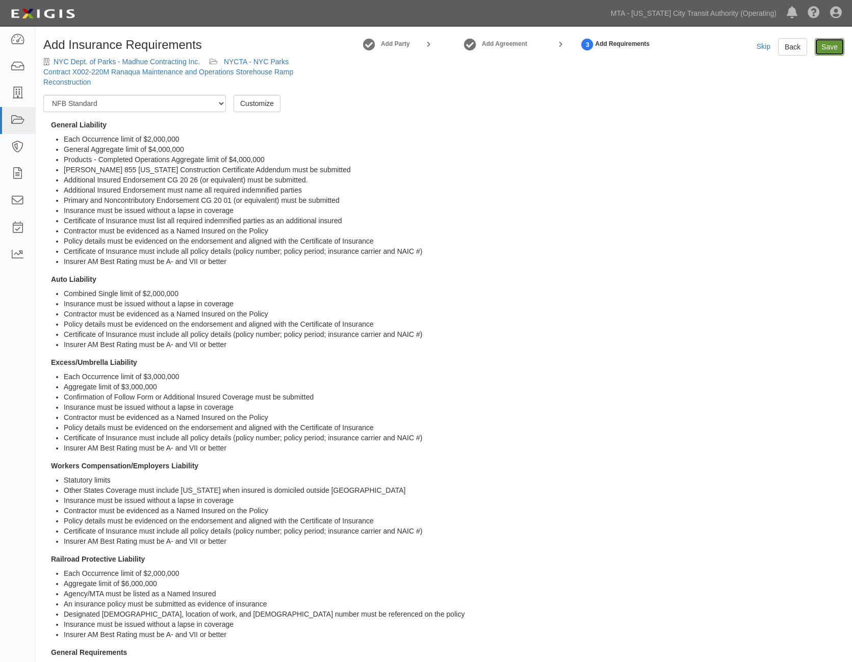
click at [830, 43] on input "Save" at bounding box center [830, 46] width 30 height 17
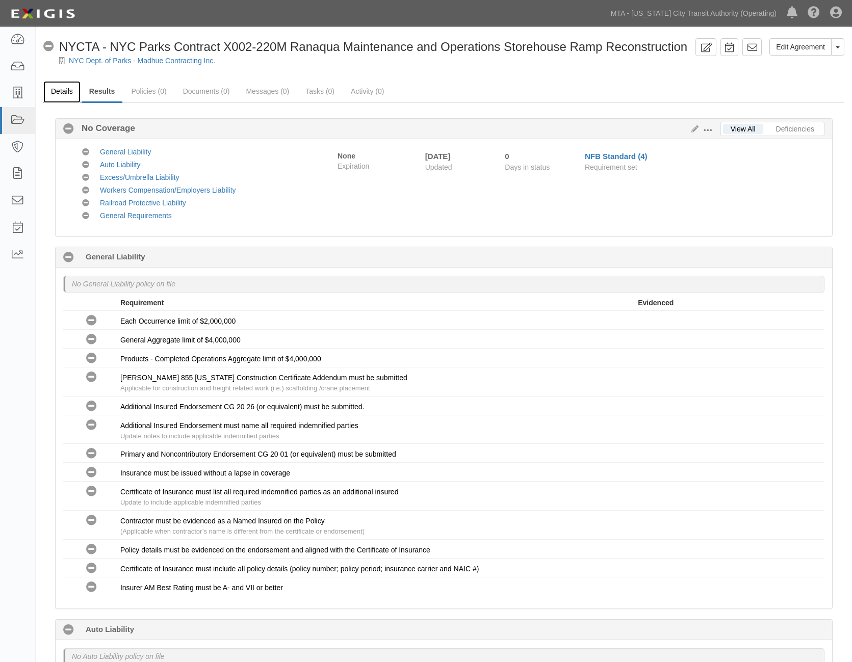
click at [66, 94] on link "Details" at bounding box center [61, 92] width 37 height 22
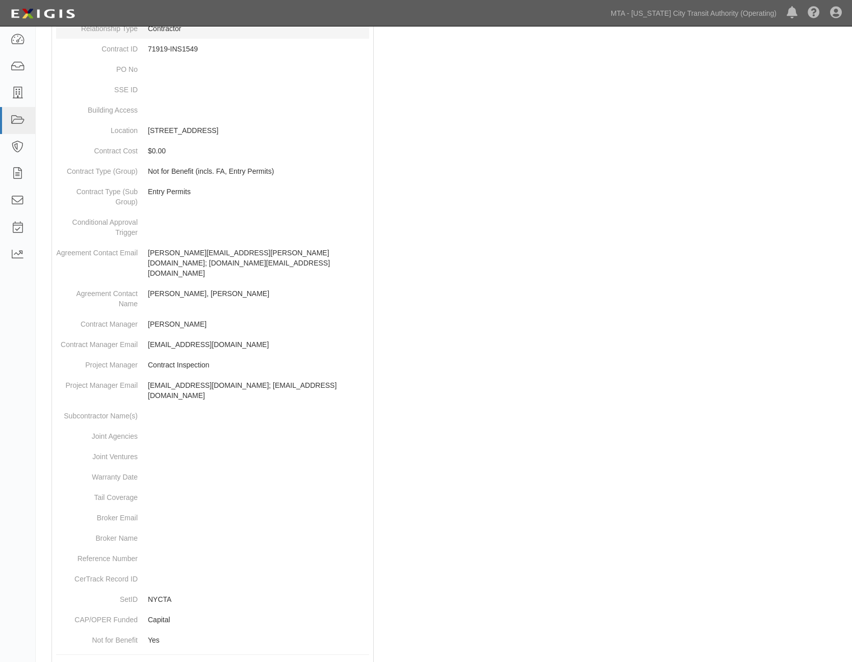
scroll to position [335, 0]
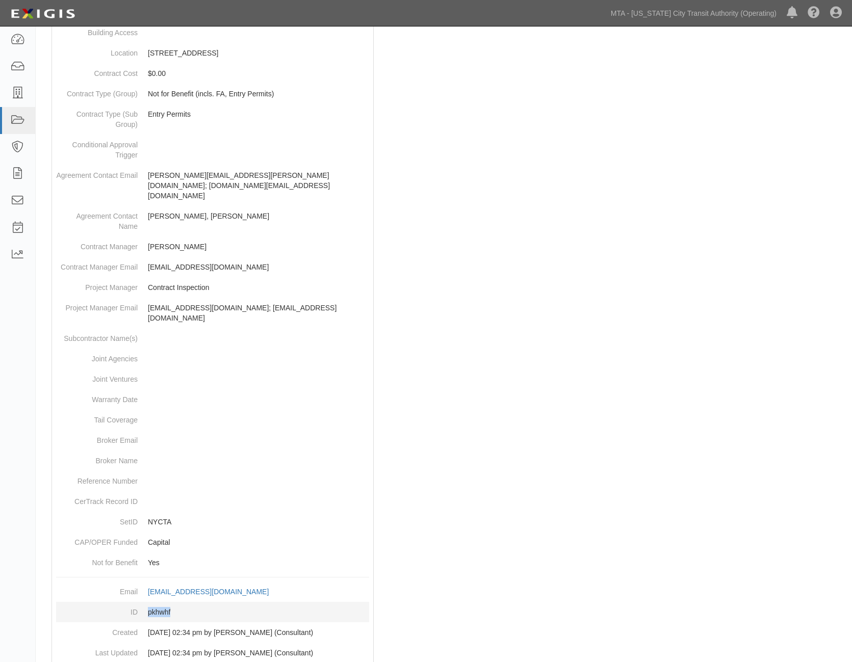
drag, startPoint x: 179, startPoint y: 584, endPoint x: 143, endPoint y: 591, distance: 36.9
click at [143, 602] on dd "pkhwhf" at bounding box center [212, 612] width 313 height 20
copy dd "pkhwhf"
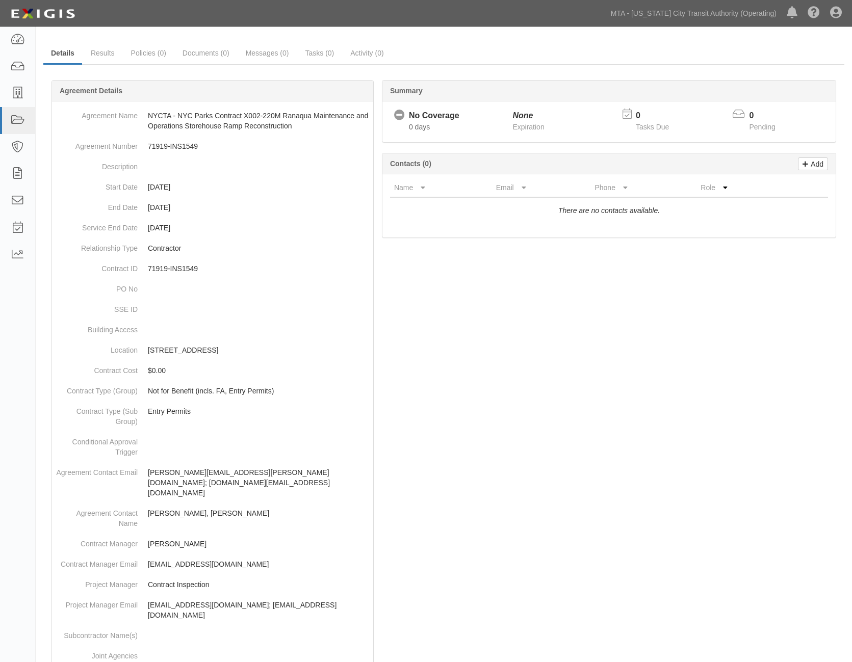
scroll to position [0, 0]
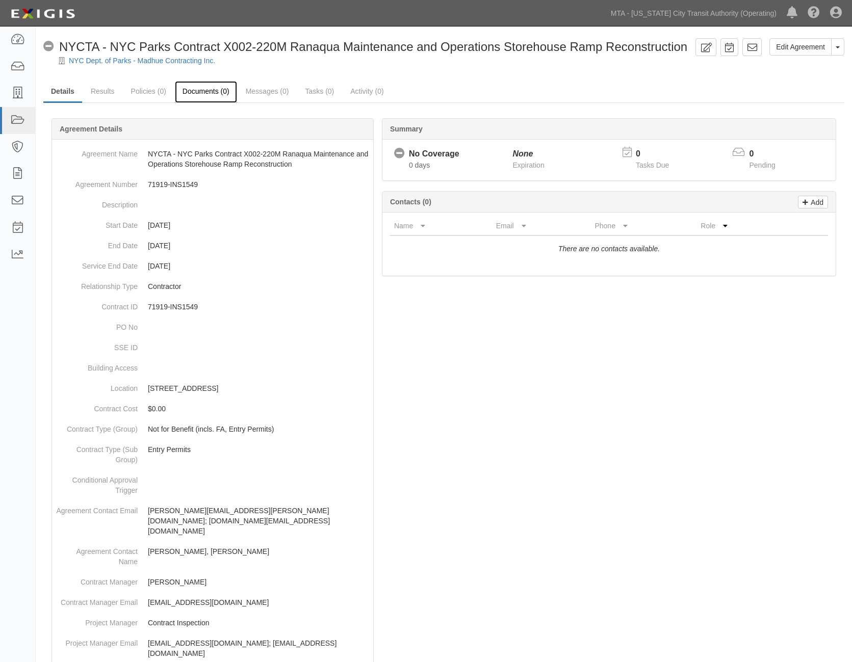
click at [209, 93] on link "Documents (0)" at bounding box center [206, 92] width 62 height 22
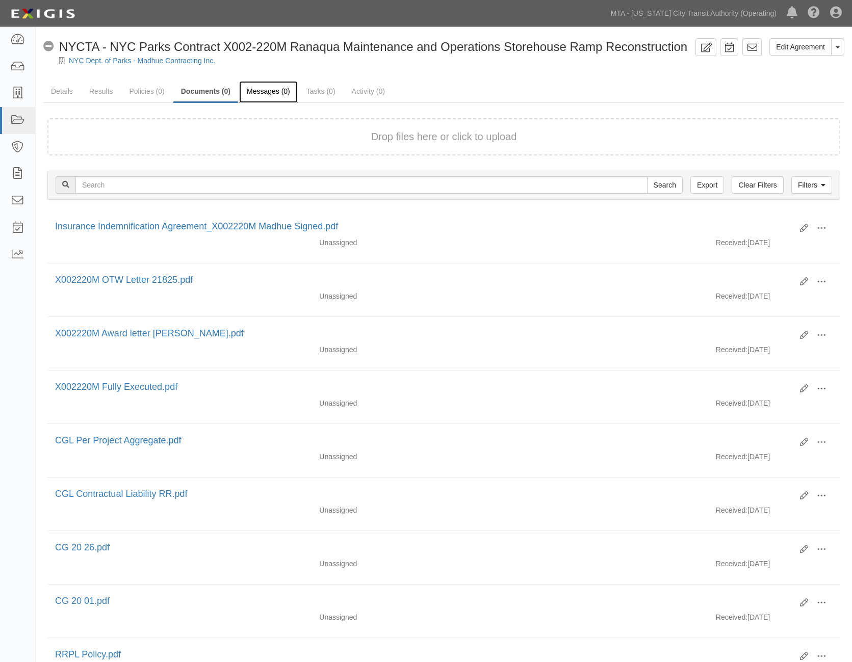
click at [269, 91] on link "Messages (0)" at bounding box center [268, 92] width 59 height 22
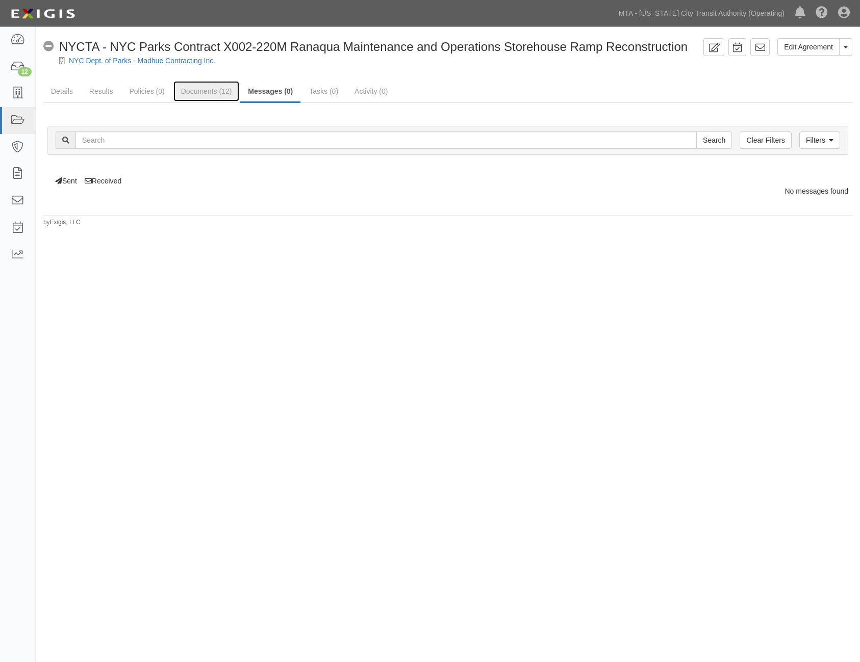
click at [212, 91] on link "Documents (12)" at bounding box center [206, 91] width 66 height 20
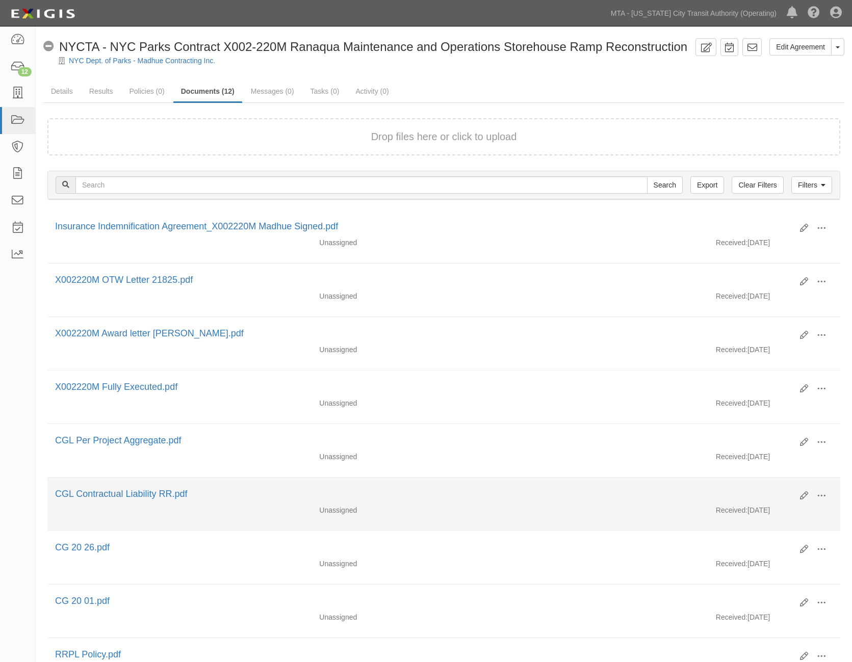
scroll to position [251, 0]
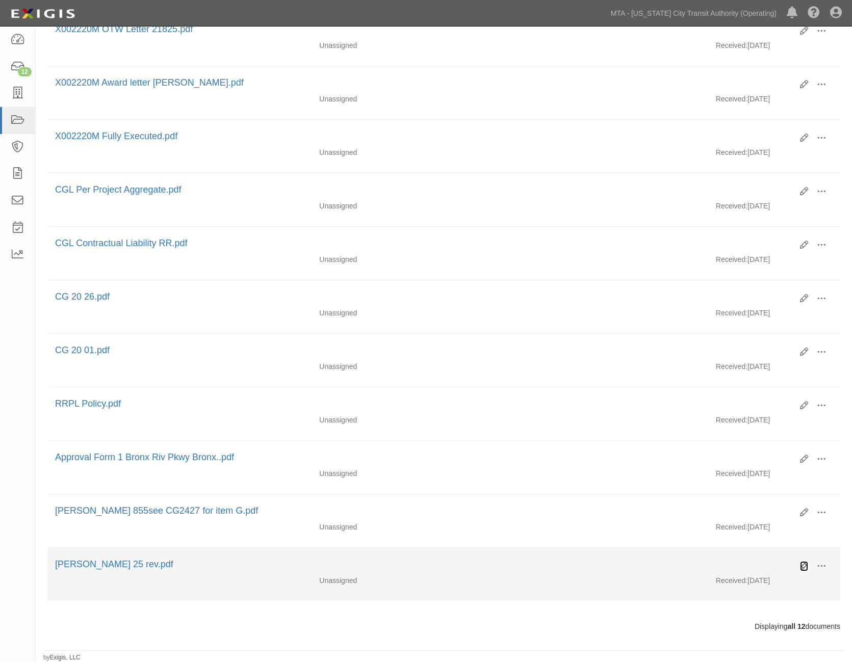
click at [802, 562] on icon at bounding box center [804, 566] width 8 height 8
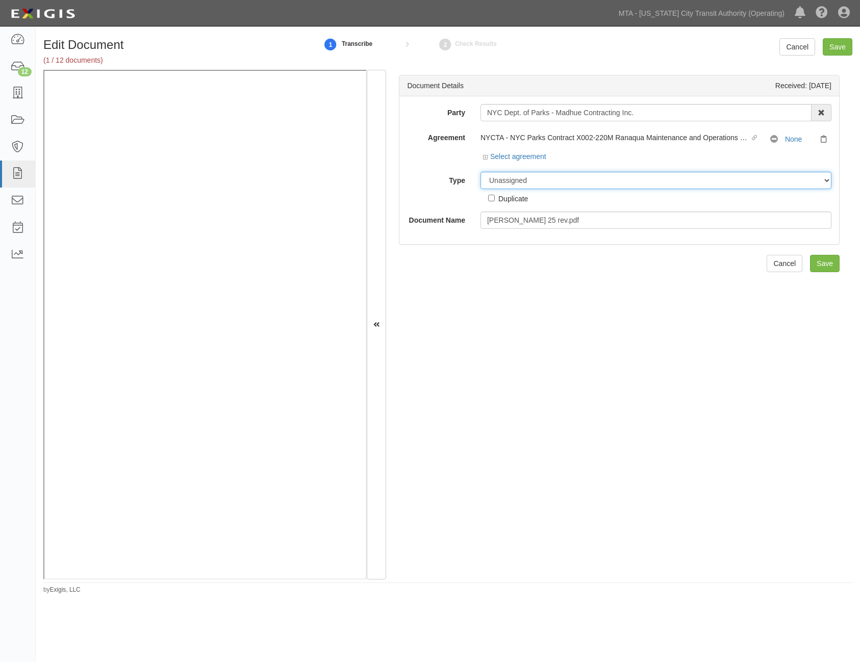
click at [510, 182] on select "Unassigned Binder Cancellation Notice Certificate Contract Endorsement Insuranc…" at bounding box center [655, 180] width 351 height 17
select select "CertificateDetail"
click at [480, 172] on select "Unassigned Binder Cancellation Notice Certificate Contract Endorsement Insuranc…" at bounding box center [655, 180] width 351 height 17
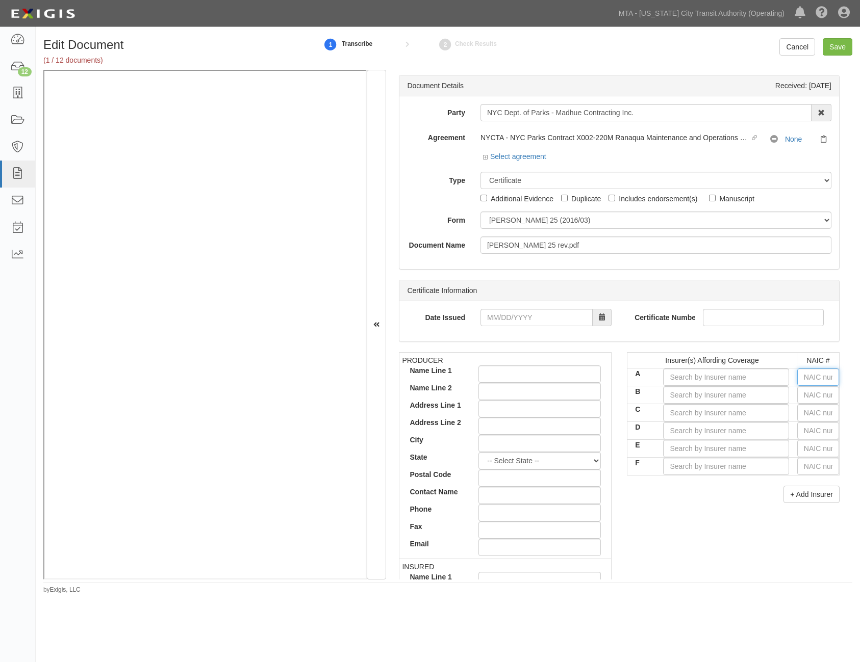
click at [807, 379] on input "text" at bounding box center [818, 377] width 42 height 17
type input "16862"
type input "16"
type input "16624"
type input "166"
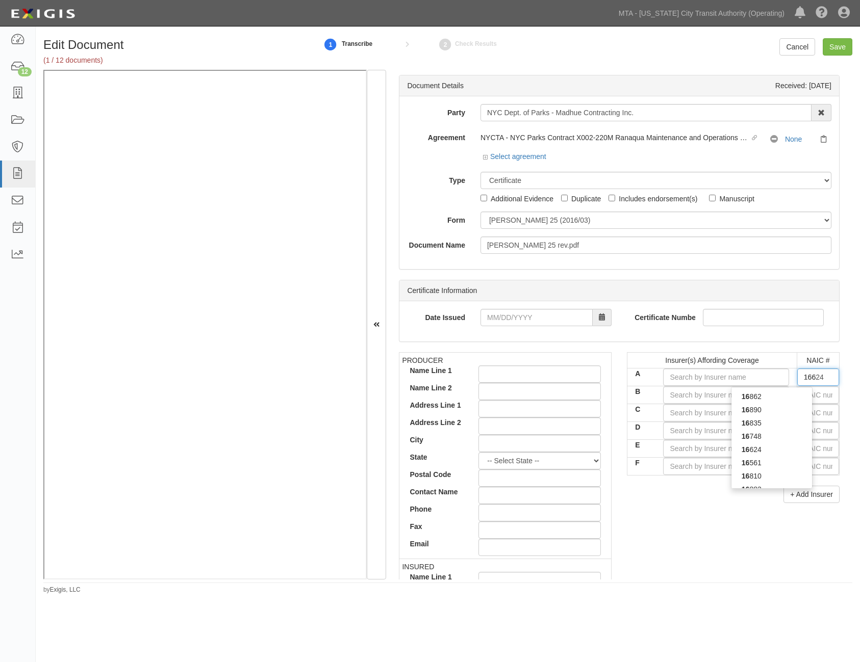
type input "16608"
type input "1660"
type input "16608"
click at [777, 396] on div "16608" at bounding box center [771, 396] width 81 height 13
type input "New York Marine and General Insurance Co (A- X Rating)"
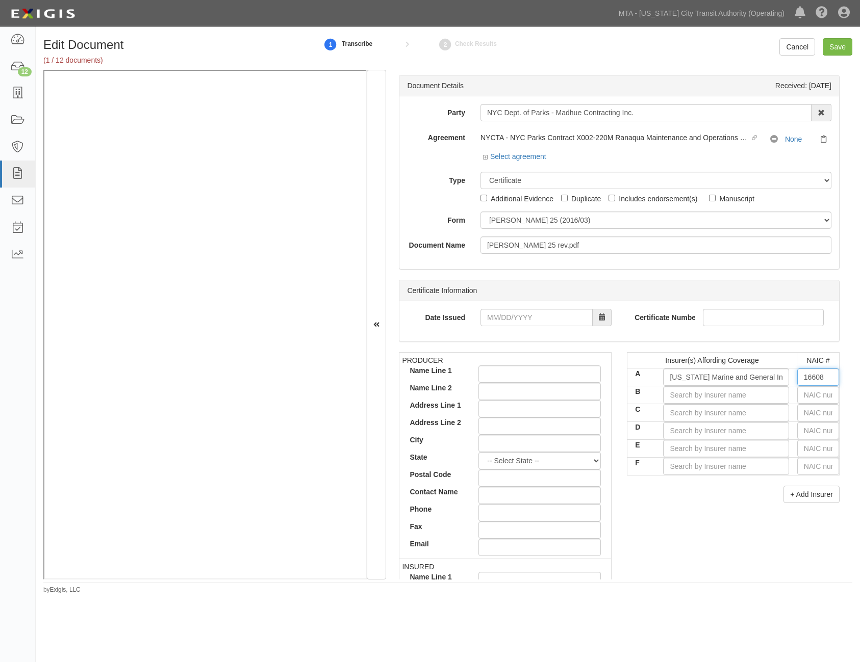
type input "16608"
click at [797, 397] on input "text" at bounding box center [818, 394] width 42 height 17
type input "25232"
type input "2"
type input "20796"
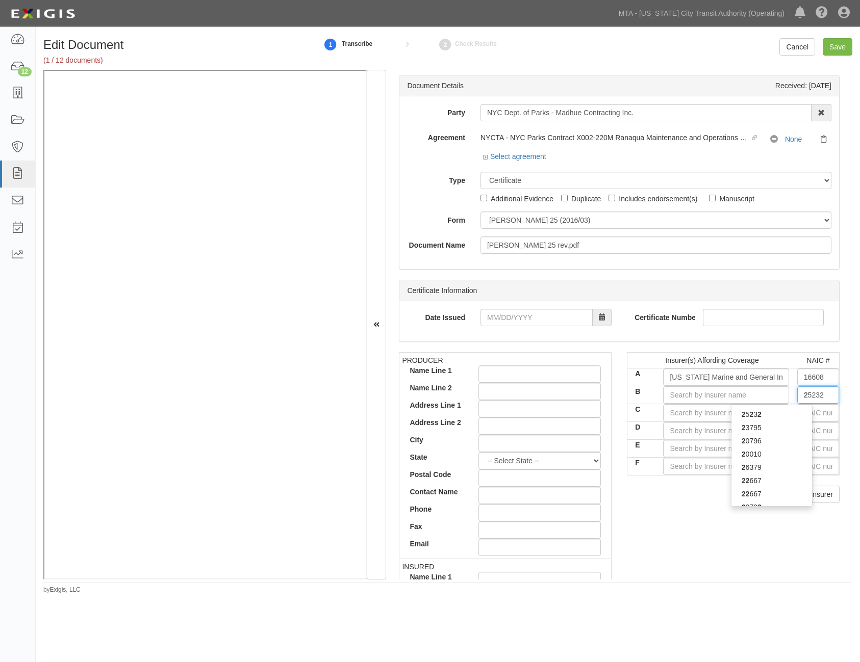
type input "20"
type input "20222"
type input "202"
type input "20281"
type input "2028"
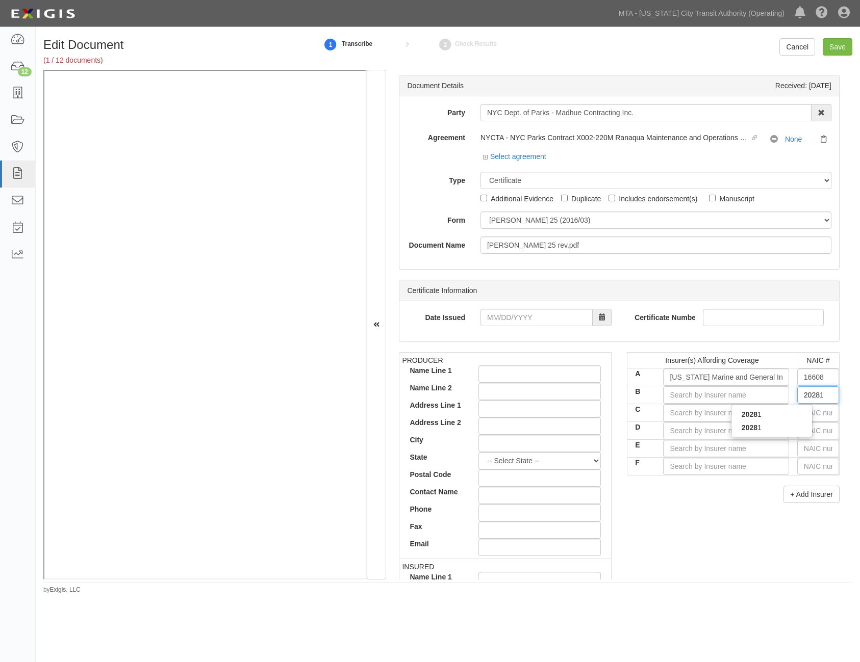
type input "20281"
click at [777, 412] on div "20281" at bounding box center [771, 414] width 81 height 13
type input "Federal Insurance Company (A++ XV Rating)"
type input "20281"
click at [807, 411] on input "text" at bounding box center [818, 412] width 42 height 17
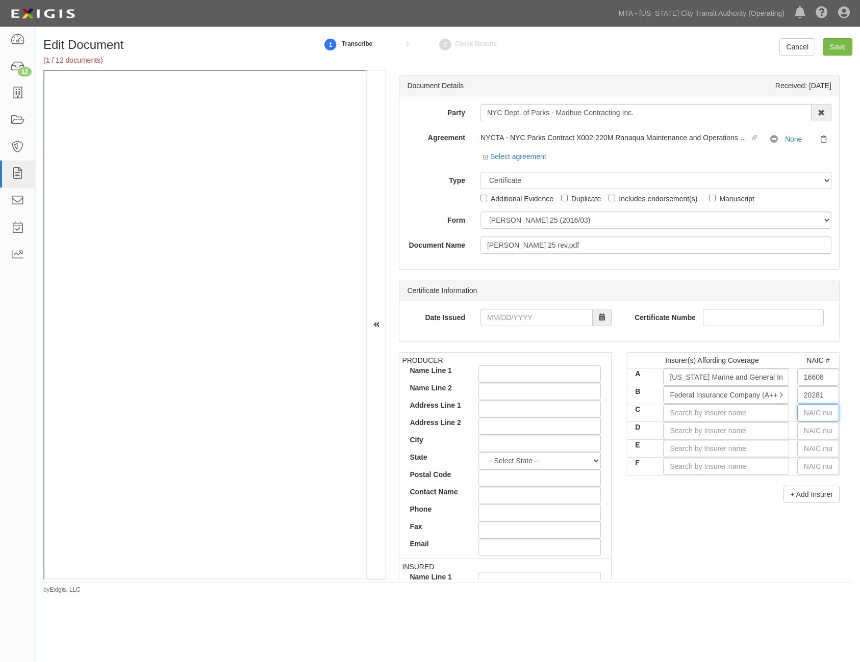
type input "25232"
type input "2"
type input "29335"
type input "29"
type input "29580"
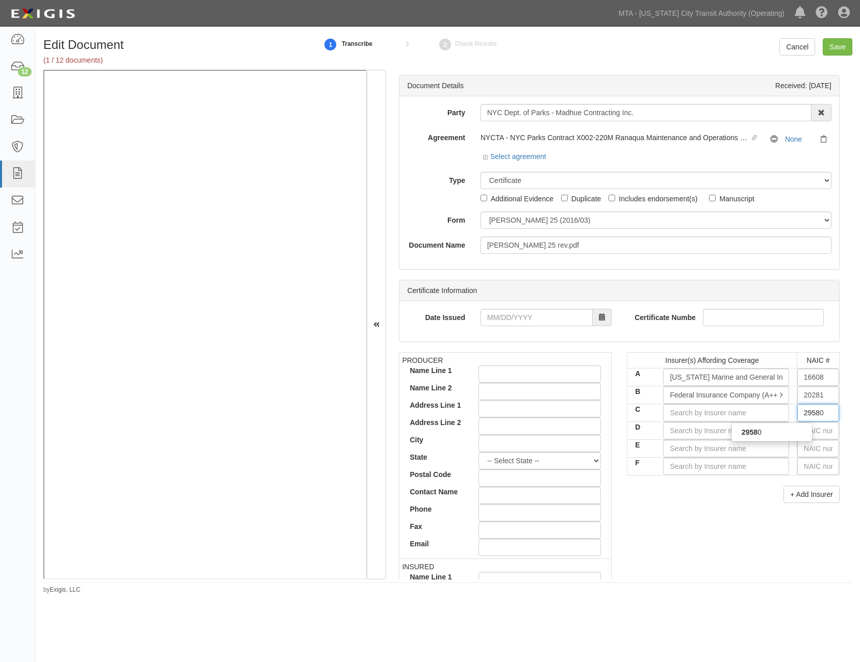
type input "29580"
click at [745, 432] on strong "29580" at bounding box center [751, 432] width 20 height 8
type input "Berkley Regional Insurance Company (A+ XV Rating)"
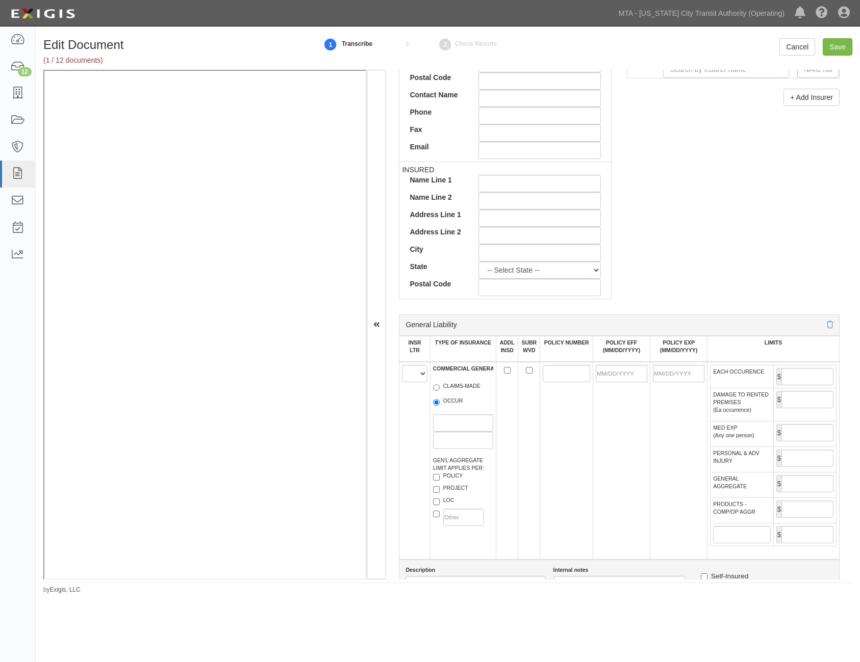
scroll to position [408, 0]
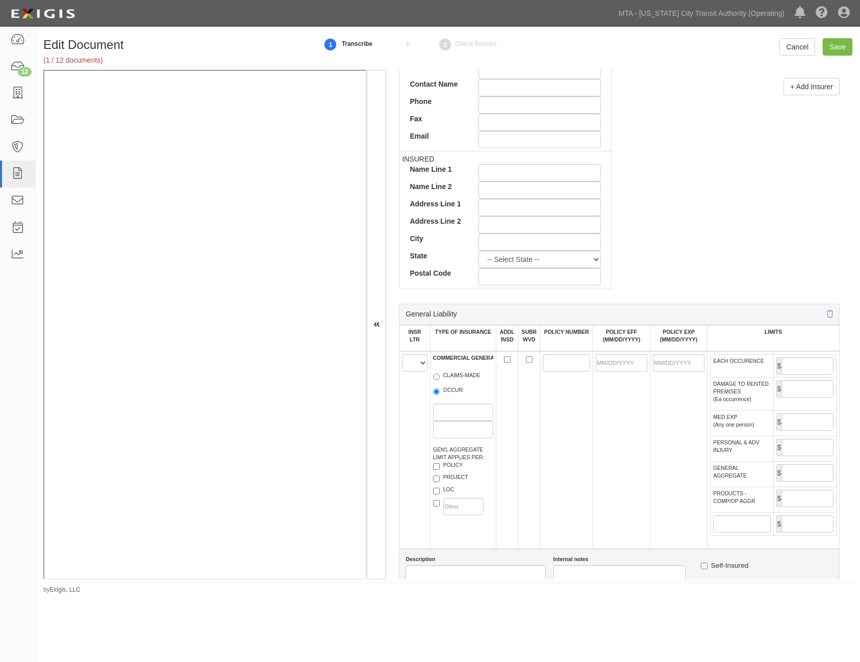
type input "29580"
click at [419, 365] on select "A B C D E F" at bounding box center [414, 362] width 25 height 17
select select "A"
click at [402, 354] on select "A B C D E F" at bounding box center [414, 362] width 25 height 17
click at [437, 391] on input "OCCUR" at bounding box center [436, 392] width 7 height 7
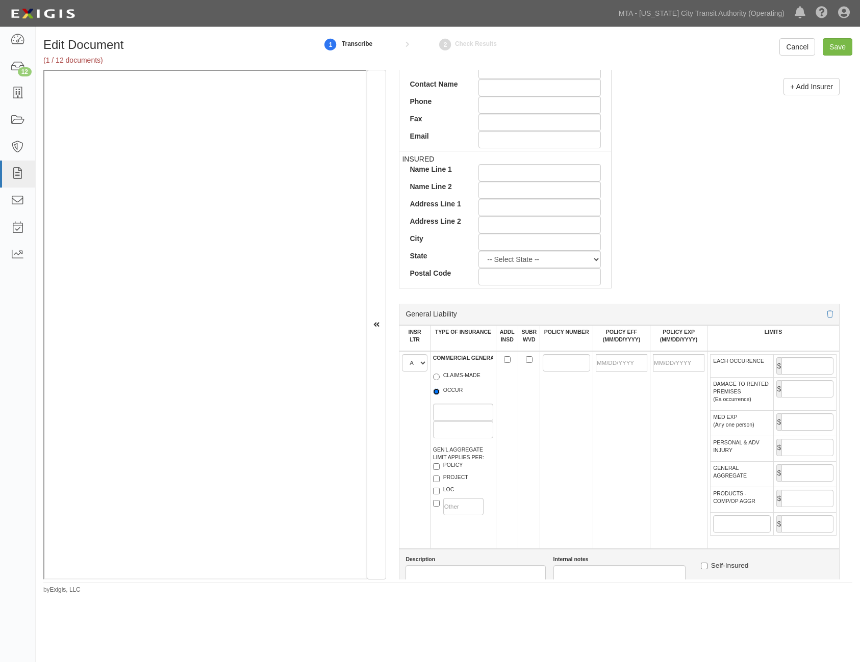
radio input "true"
click at [438, 477] on input "PROJECT" at bounding box center [436, 479] width 7 height 7
checkbox input "true"
click at [504, 359] on input "ADDL INSD" at bounding box center [507, 359] width 7 height 7
checkbox input "true"
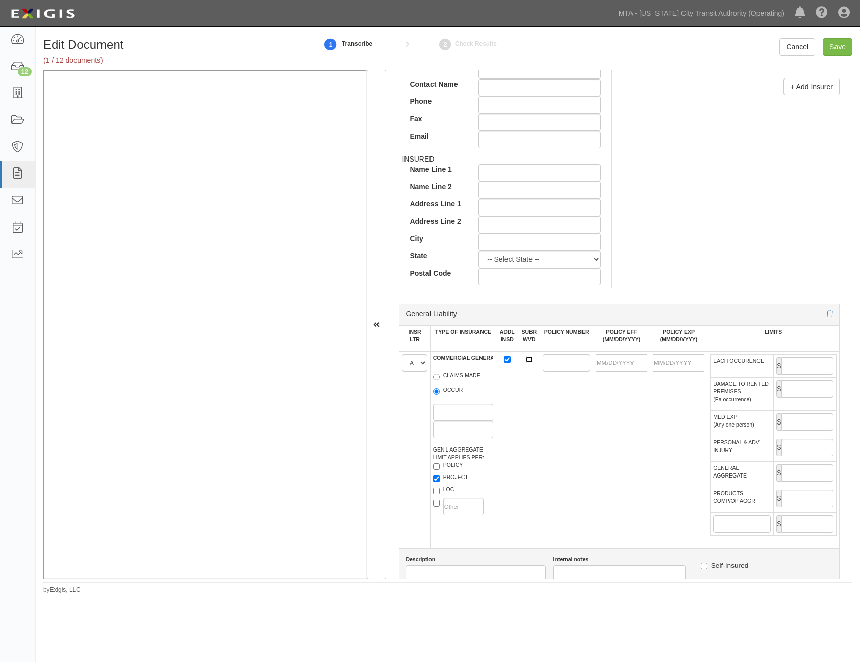
click at [526, 360] on input "SUBR WVD" at bounding box center [529, 359] width 7 height 7
checkbox input "true"
click at [549, 366] on input "POLICY NUMBER" at bounding box center [565, 362] width 47 height 17
type input "GL202400017514"
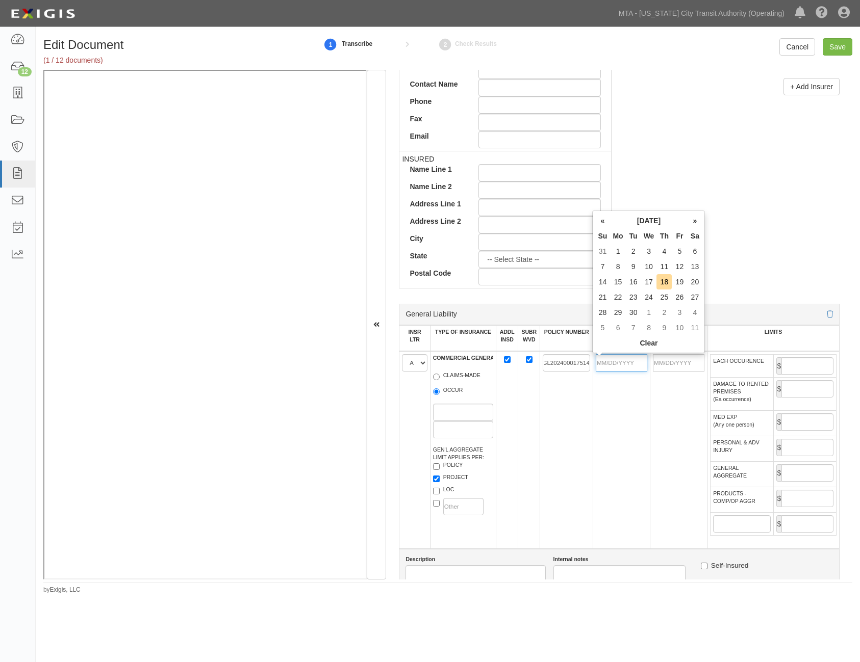
scroll to position [0, 0]
type input "09/15/0002"
type input "09/15/0003"
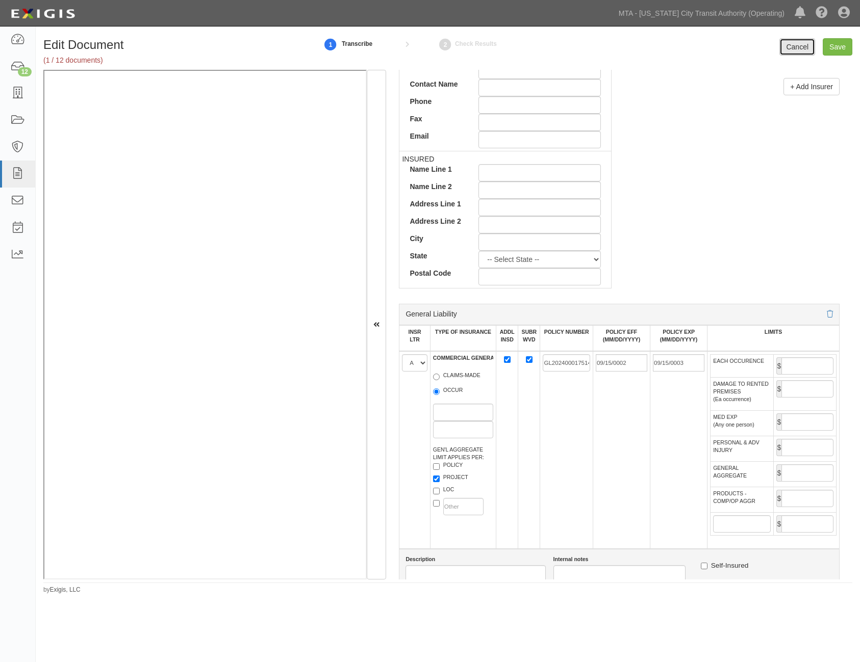
click at [800, 44] on link "Cancel" at bounding box center [797, 46] width 36 height 17
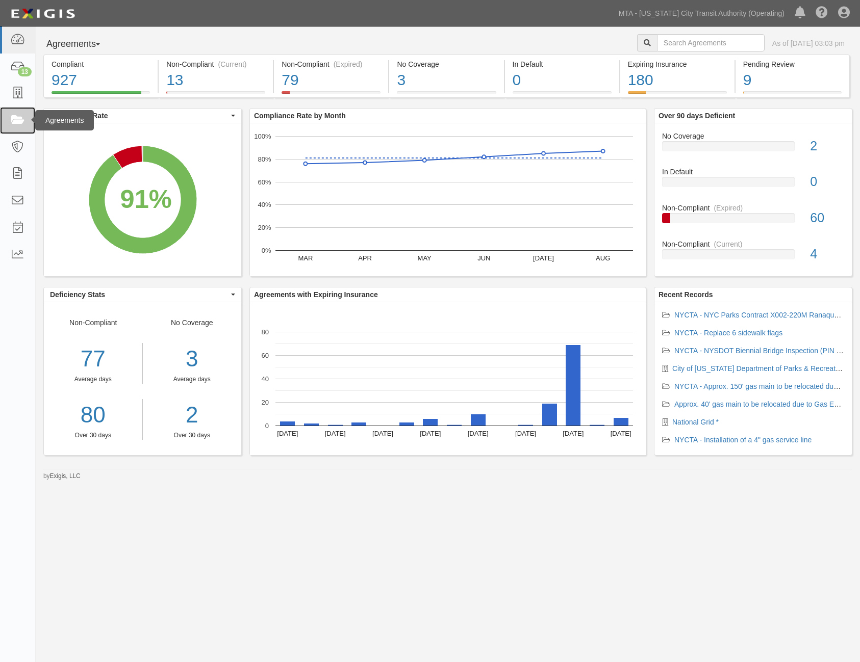
click at [14, 119] on icon at bounding box center [17, 121] width 14 height 12
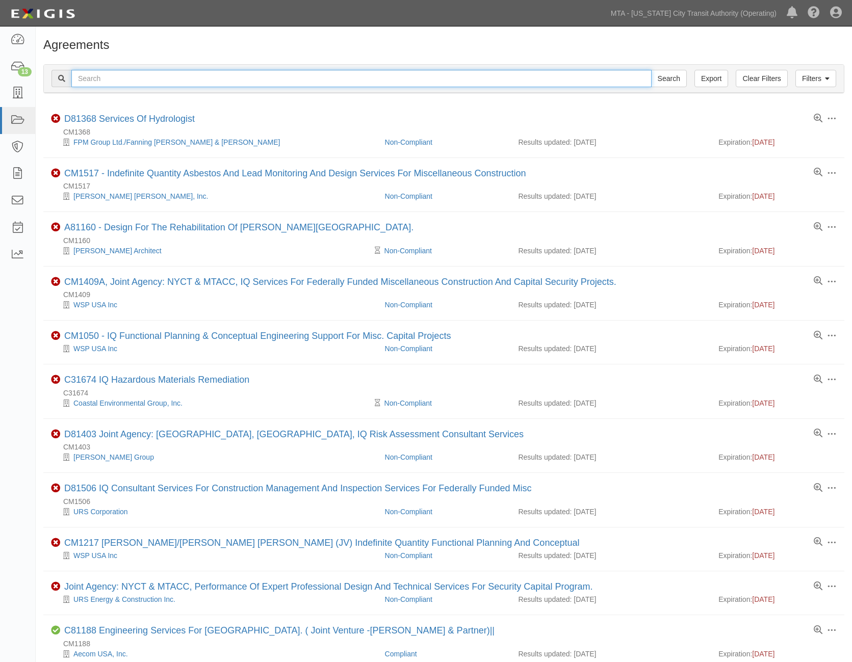
click at [115, 79] on input "text" at bounding box center [361, 78] width 580 height 17
type input "71900"
click at [662, 81] on input "Search" at bounding box center [669, 78] width 36 height 17
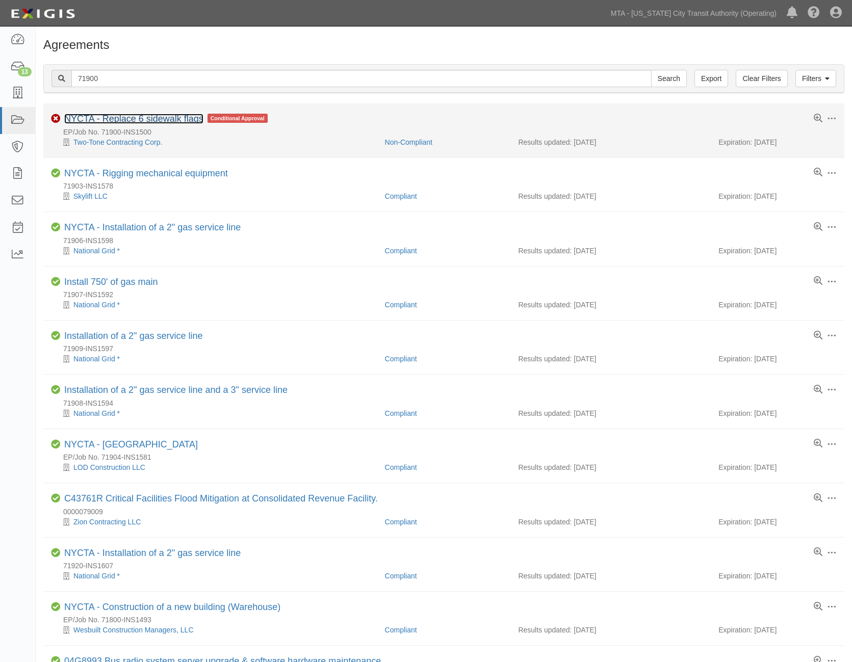
click at [123, 119] on link "NYCTA - Replace 6 sidewalk flags" at bounding box center [133, 119] width 139 height 10
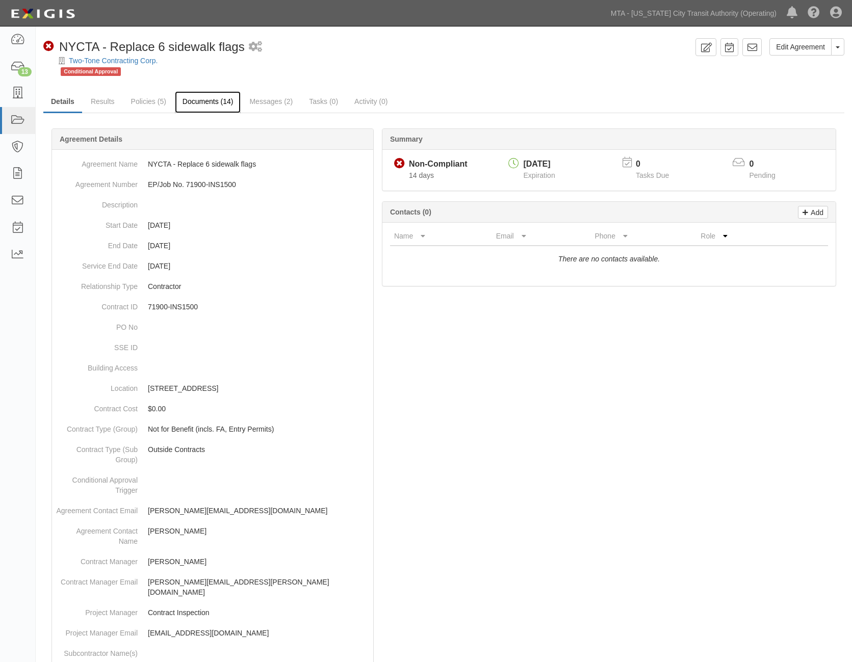
click at [184, 100] on link "Documents (14)" at bounding box center [208, 102] width 66 height 22
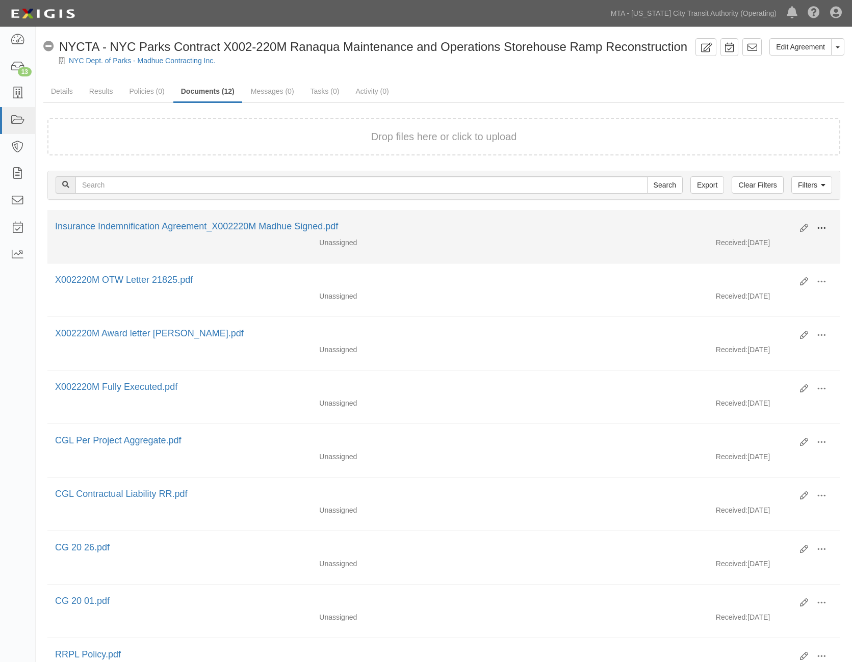
click at [822, 227] on span at bounding box center [821, 228] width 9 height 9
click at [776, 299] on link "Delete" at bounding box center [772, 300] width 81 height 18
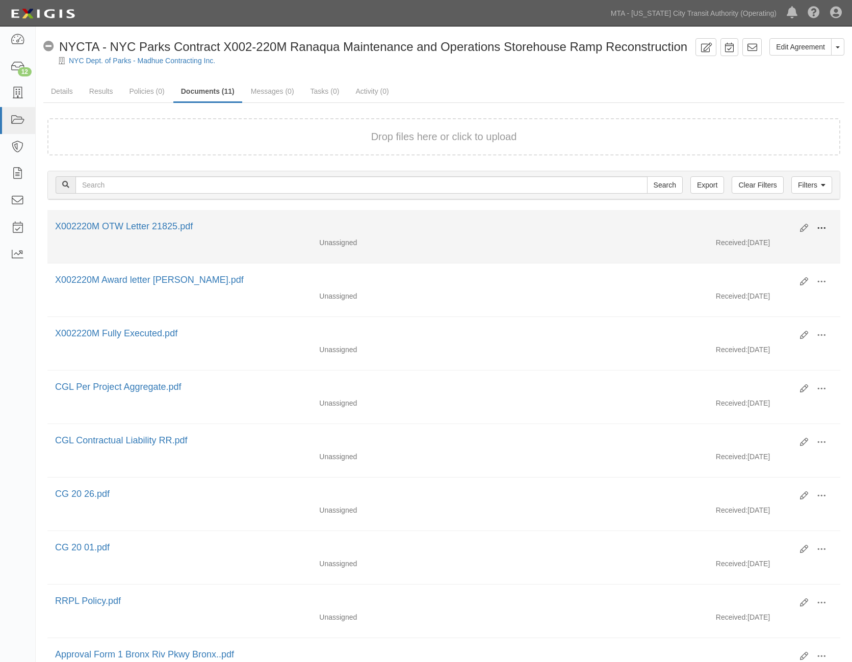
click at [821, 229] on span at bounding box center [821, 228] width 9 height 9
click at [767, 299] on link "Delete" at bounding box center [772, 300] width 81 height 18
click at [823, 229] on span at bounding box center [821, 228] width 9 height 9
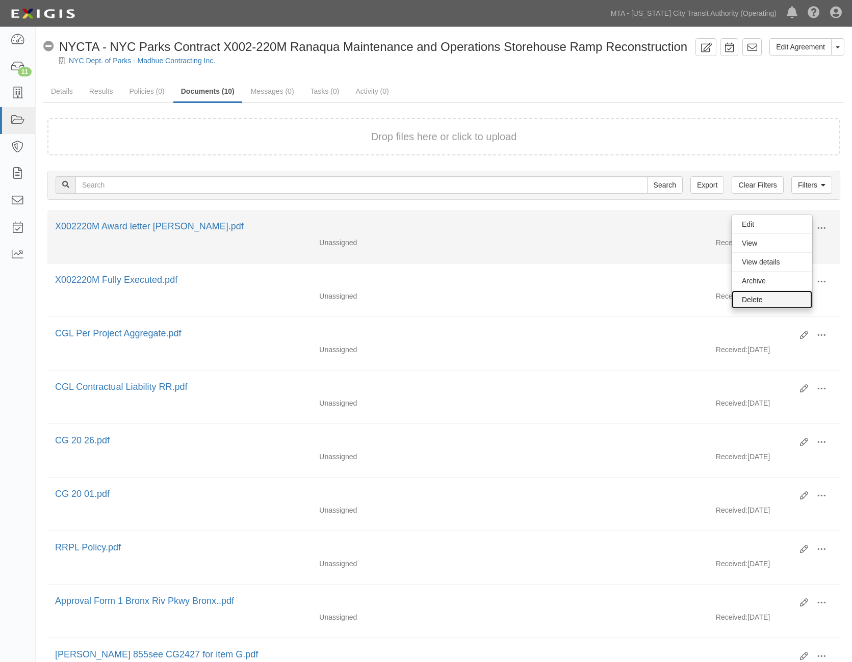
click at [762, 297] on link "Delete" at bounding box center [772, 300] width 81 height 18
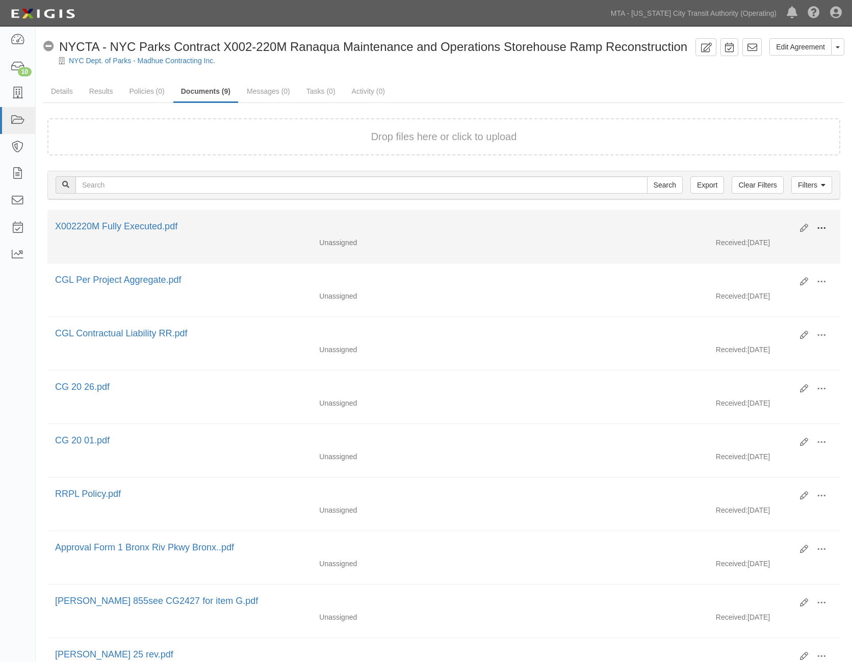
click at [820, 228] on span at bounding box center [821, 228] width 9 height 9
click at [759, 296] on link "Delete" at bounding box center [772, 300] width 81 height 18
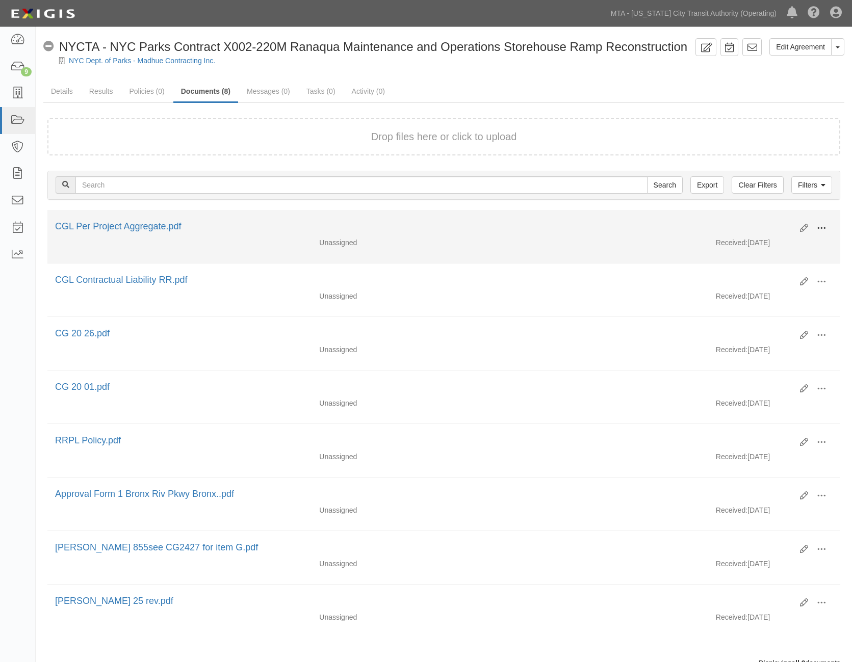
click at [826, 229] on button at bounding box center [821, 228] width 22 height 17
click at [758, 300] on link "Delete" at bounding box center [772, 300] width 81 height 18
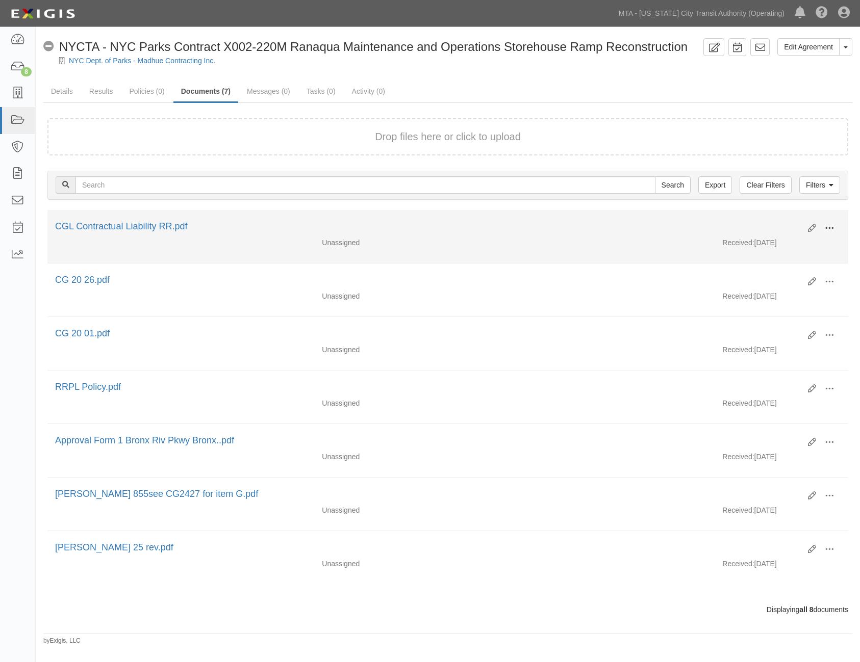
click at [830, 225] on span at bounding box center [828, 228] width 9 height 9
click at [765, 301] on link "Delete" at bounding box center [779, 300] width 81 height 18
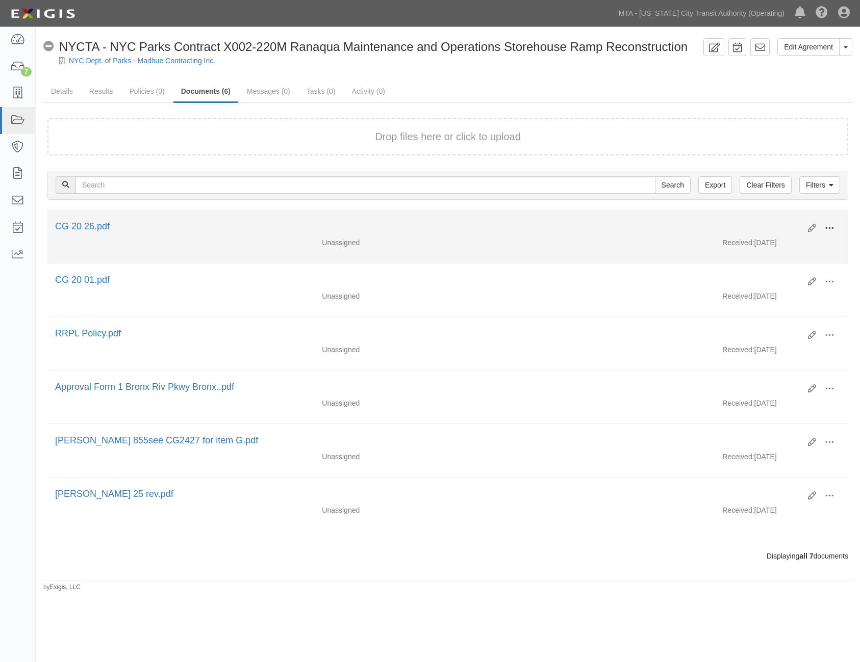
click at [830, 226] on span at bounding box center [828, 228] width 9 height 9
click at [770, 300] on link "Delete" at bounding box center [779, 300] width 81 height 18
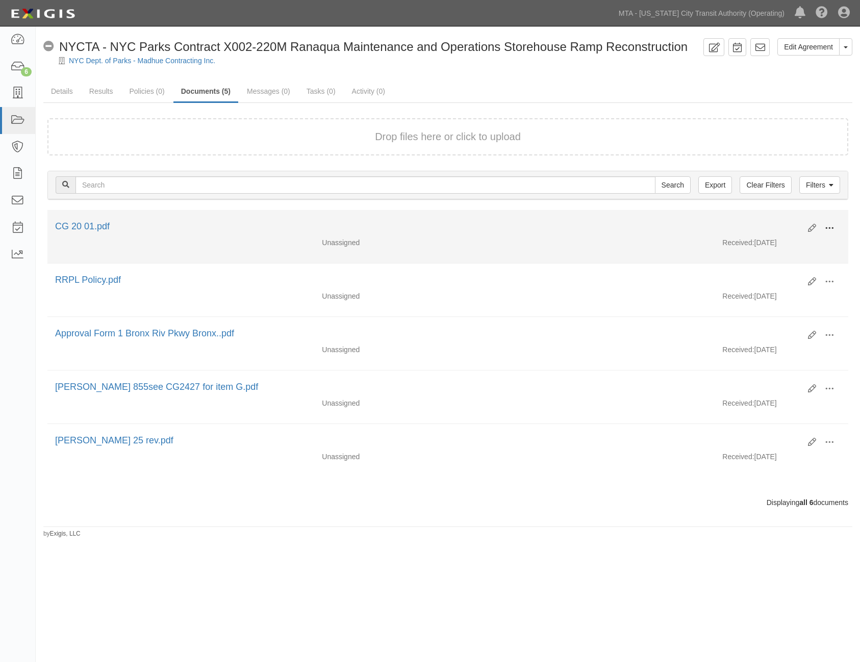
click at [830, 227] on span at bounding box center [828, 228] width 9 height 9
click at [776, 300] on link "Delete" at bounding box center [779, 300] width 81 height 18
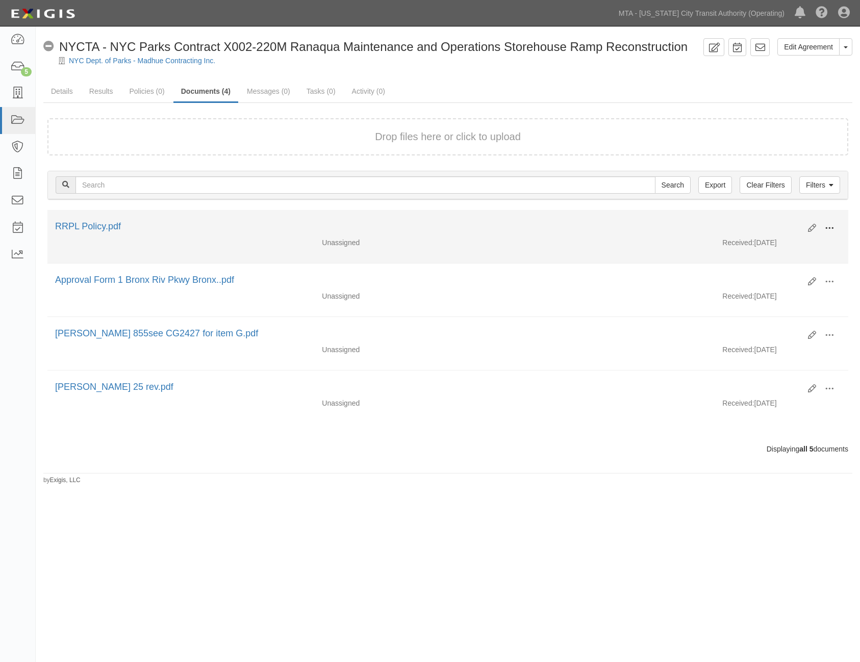
click at [828, 227] on span at bounding box center [828, 228] width 9 height 9
click at [774, 302] on link "Delete" at bounding box center [779, 300] width 81 height 18
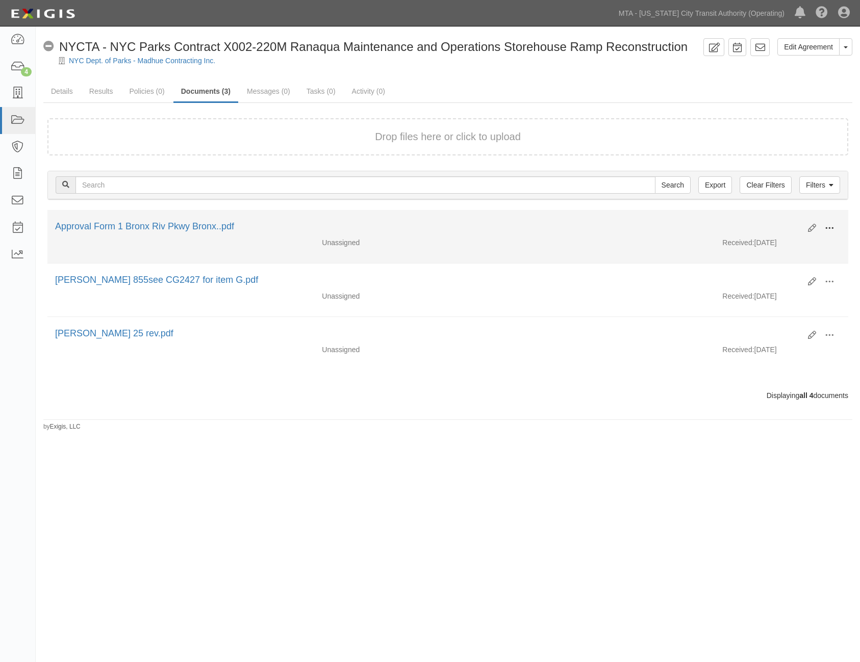
click at [829, 228] on span at bounding box center [828, 228] width 9 height 9
click at [776, 297] on link "Delete" at bounding box center [779, 300] width 81 height 18
click at [831, 227] on span at bounding box center [828, 228] width 9 height 9
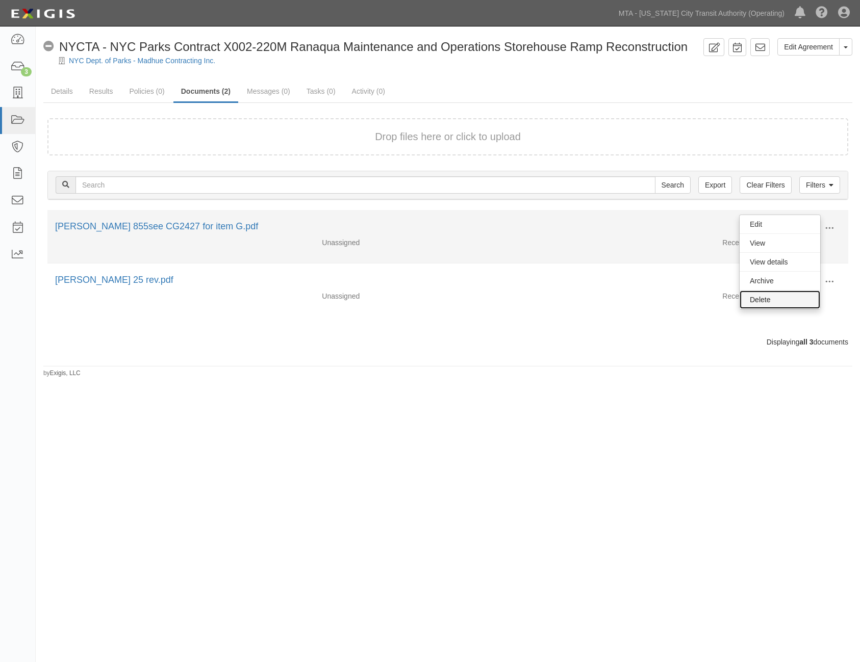
click at [765, 298] on link "Delete" at bounding box center [779, 300] width 81 height 18
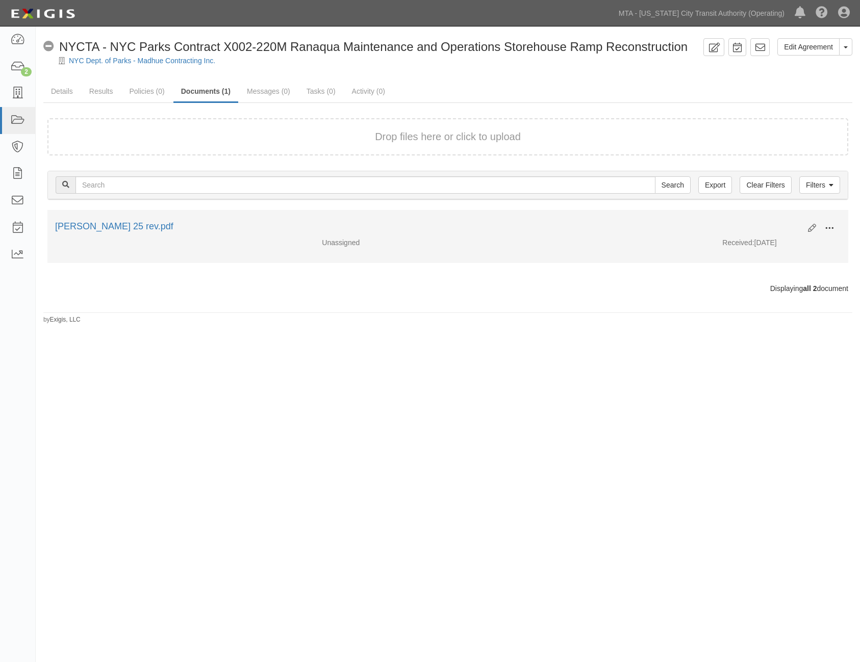
click at [833, 228] on span at bounding box center [828, 228] width 9 height 9
click at [772, 305] on link "Delete" at bounding box center [779, 300] width 81 height 18
